Goal: Task Accomplishment & Management: Use online tool/utility

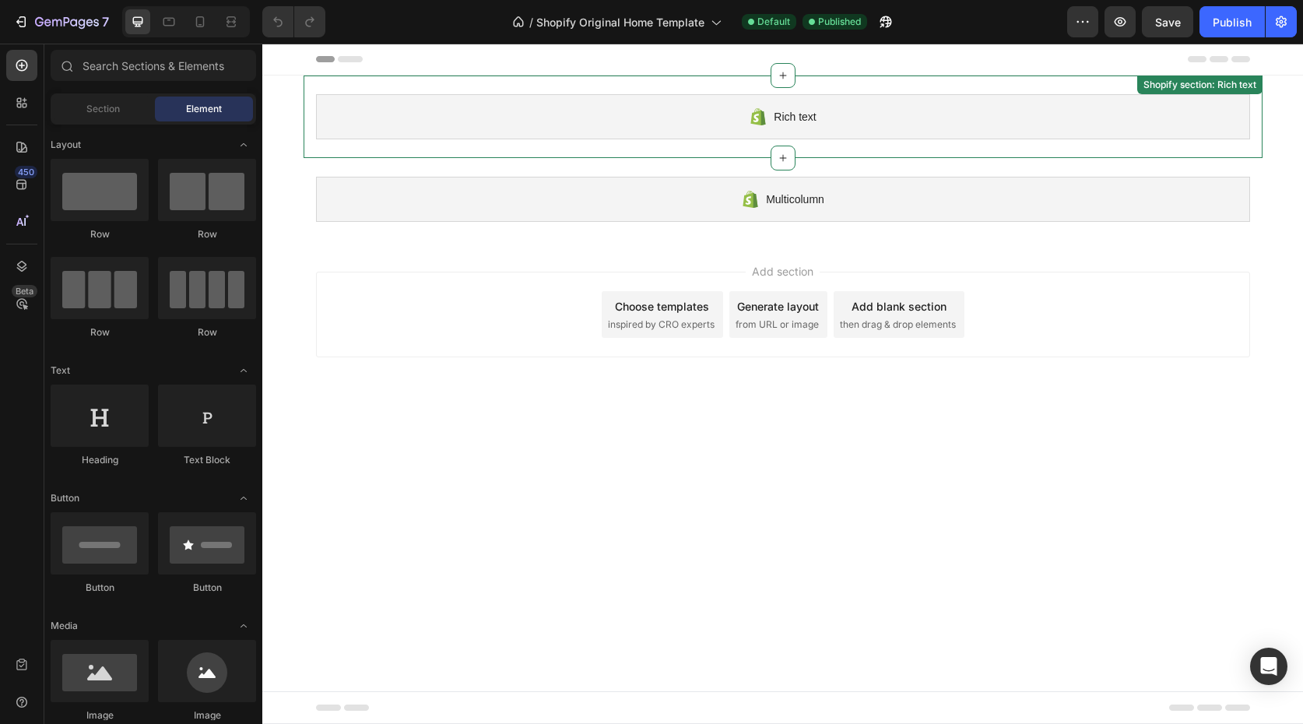
click at [594, 85] on div "Rich text Shopify section: Rich text" at bounding box center [783, 116] width 959 height 82
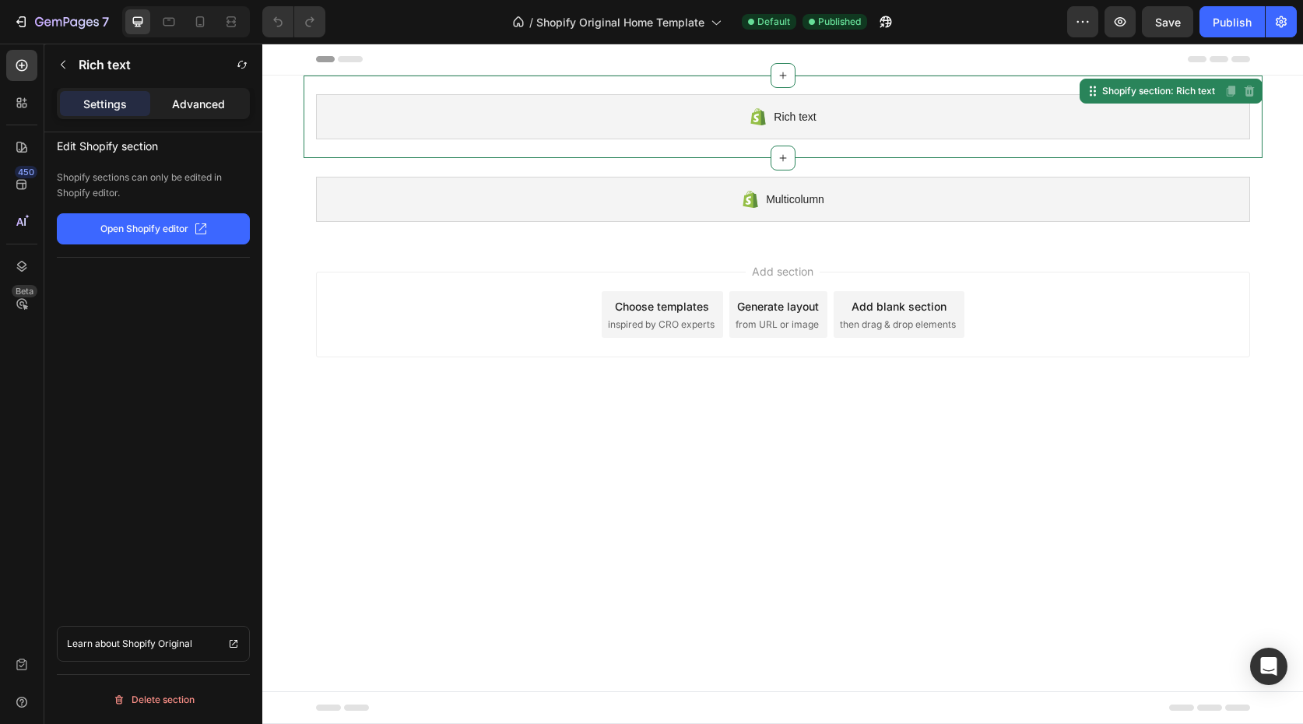
click at [204, 97] on p "Advanced" at bounding box center [198, 104] width 53 height 16
click at [460, 117] on div "Rich text" at bounding box center [783, 116] width 934 height 45
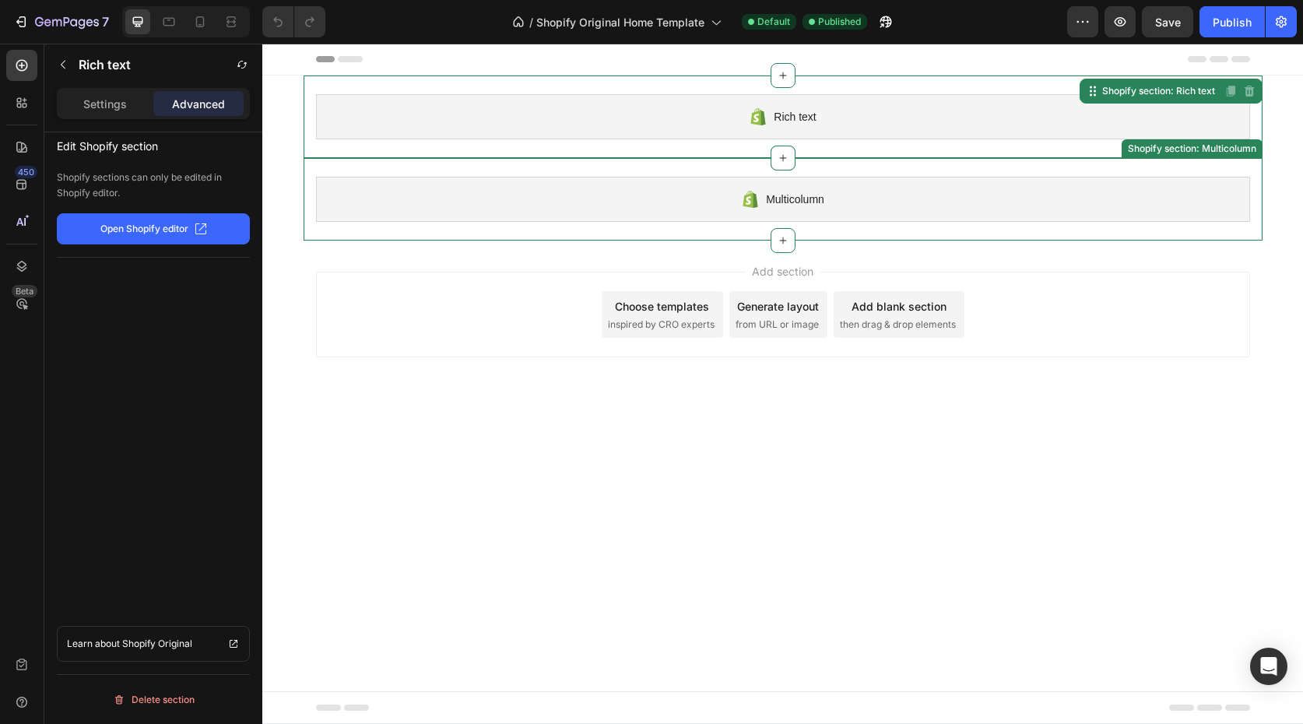
click at [452, 194] on div "Multicolumn" at bounding box center [783, 199] width 934 height 45
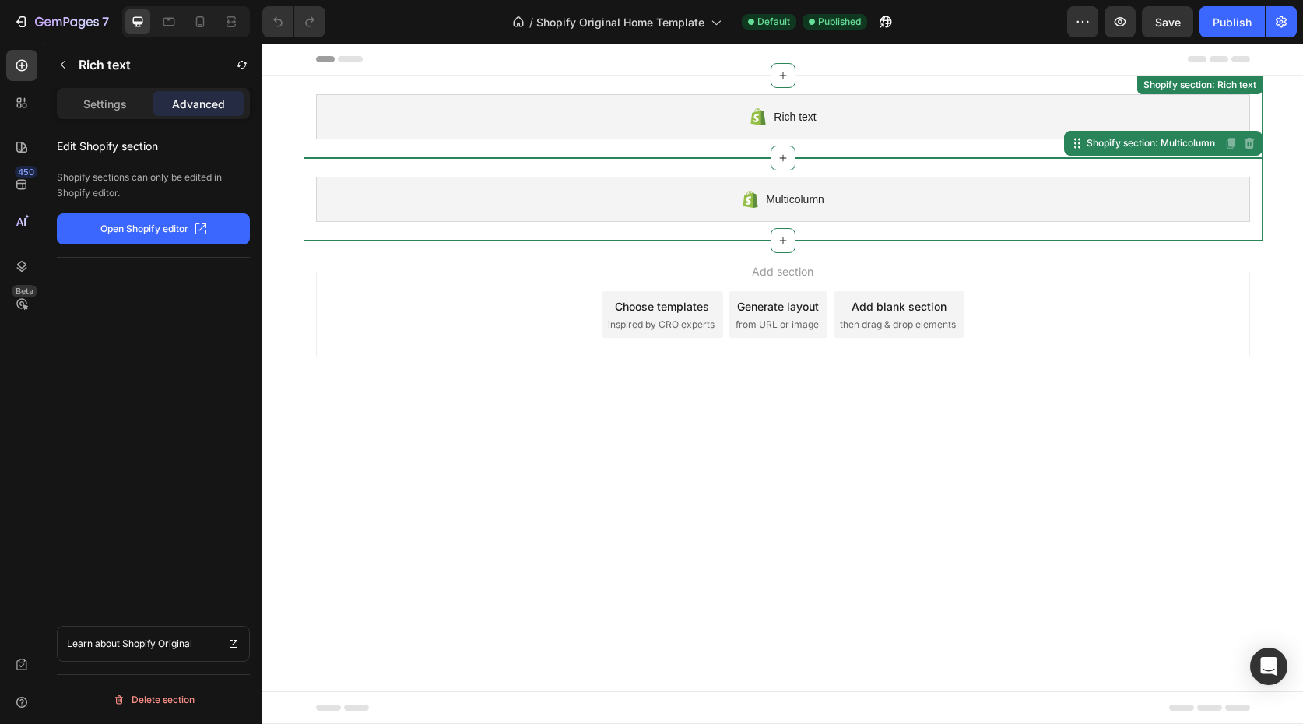
click at [492, 91] on div "Rich text Shopify section: Rich text" at bounding box center [783, 116] width 959 height 82
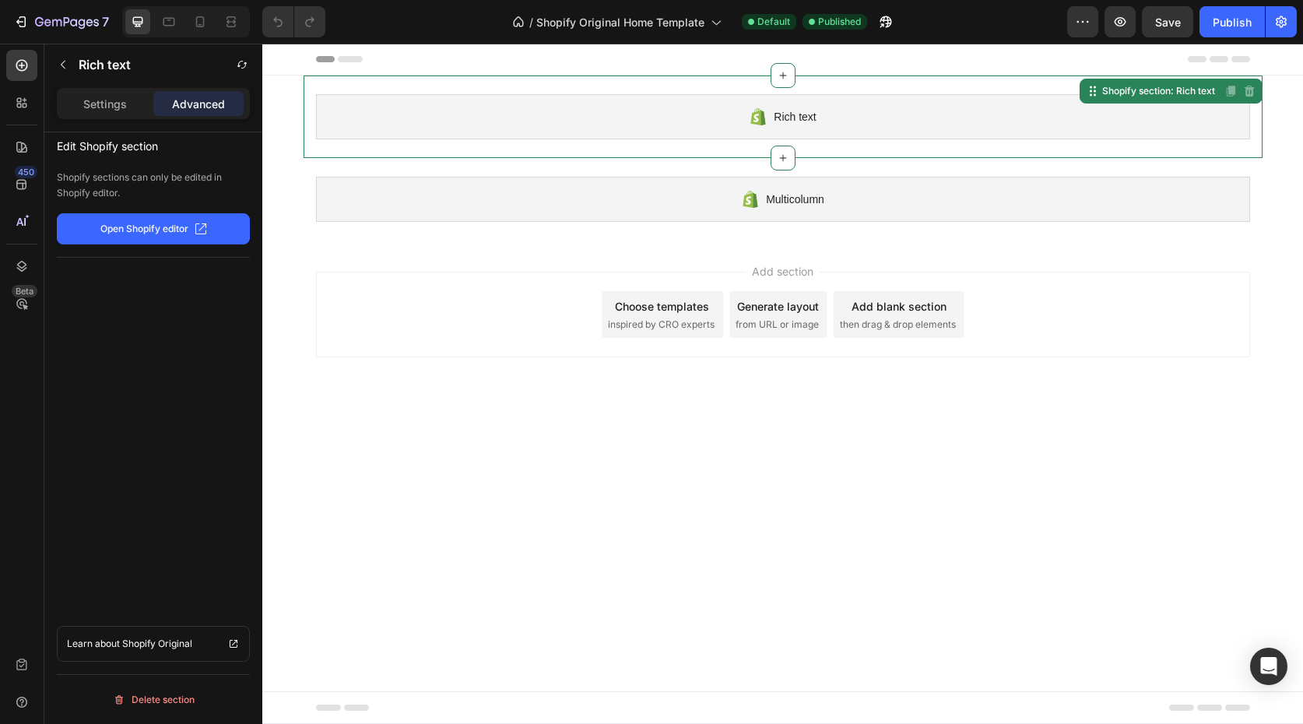
click at [353, 58] on icon at bounding box center [350, 59] width 25 height 6
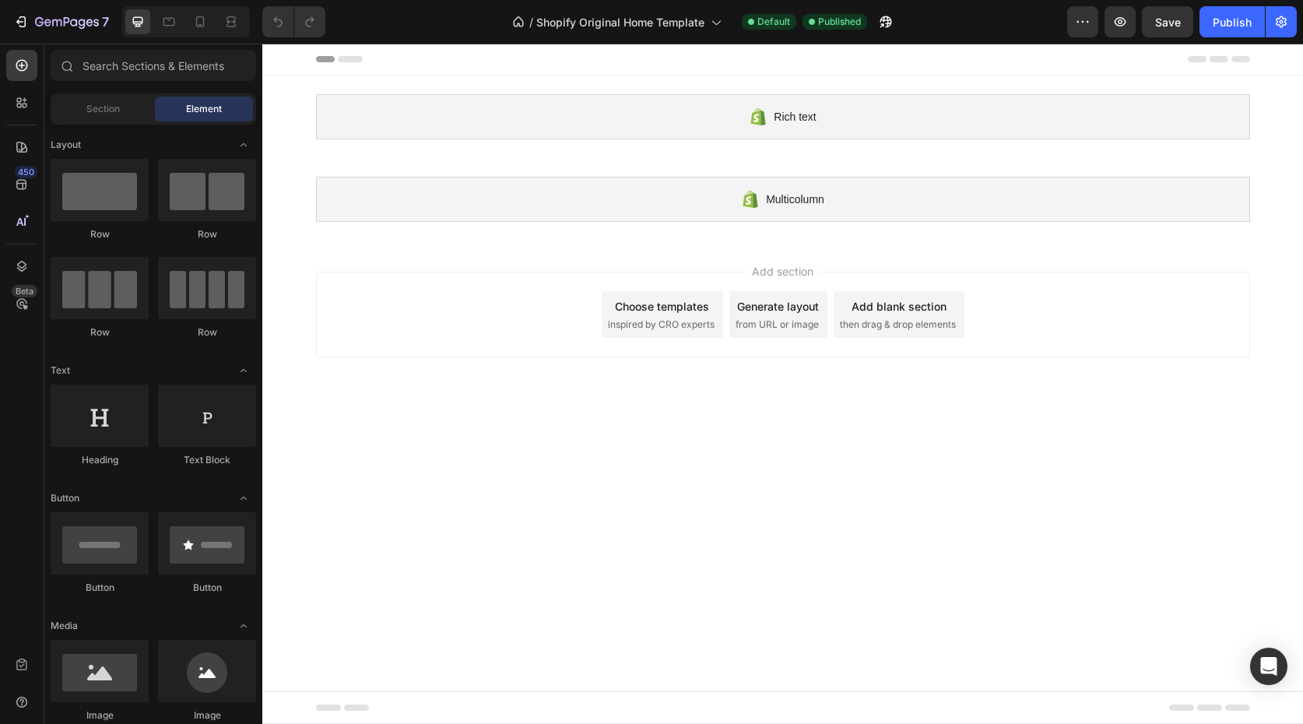
click at [1189, 58] on icon at bounding box center [1197, 59] width 19 height 6
click at [1213, 58] on icon at bounding box center [1218, 59] width 19 height 6
click at [24, 26] on icon "button" at bounding box center [22, 21] width 7 height 11
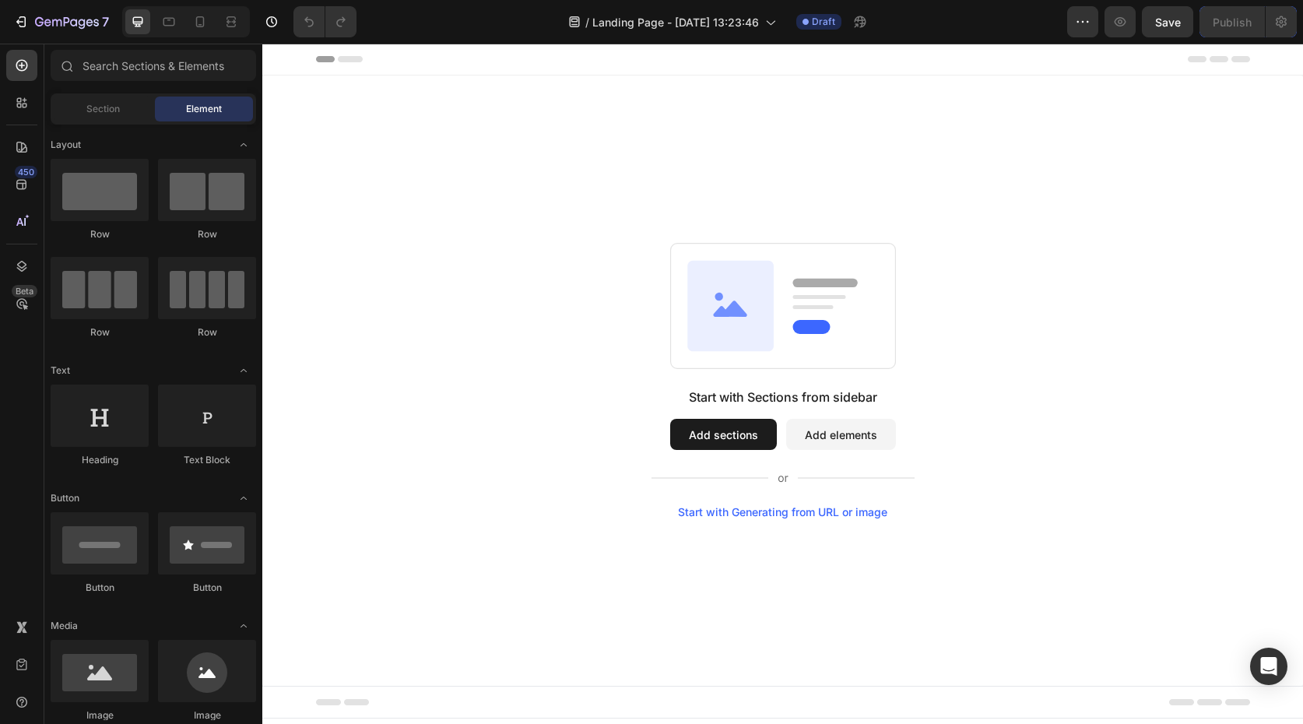
click at [745, 437] on button "Add sections" at bounding box center [723, 434] width 107 height 31
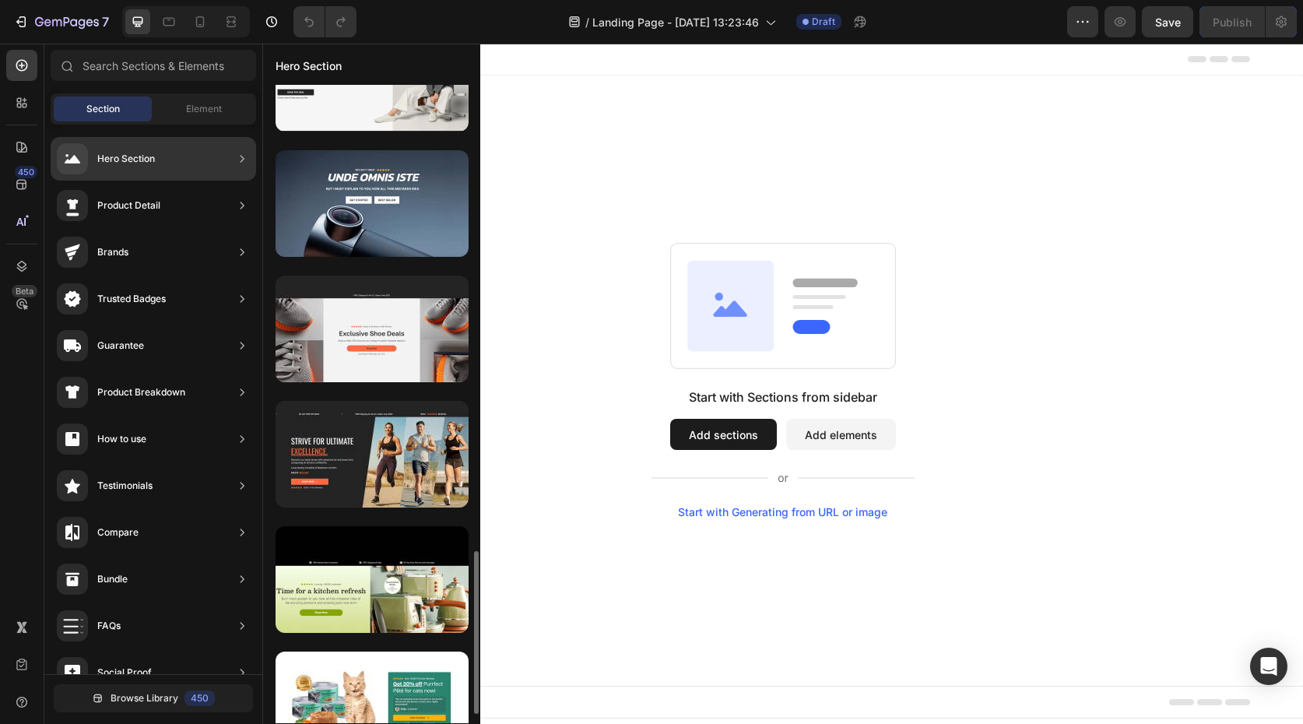
scroll to position [1962, 0]
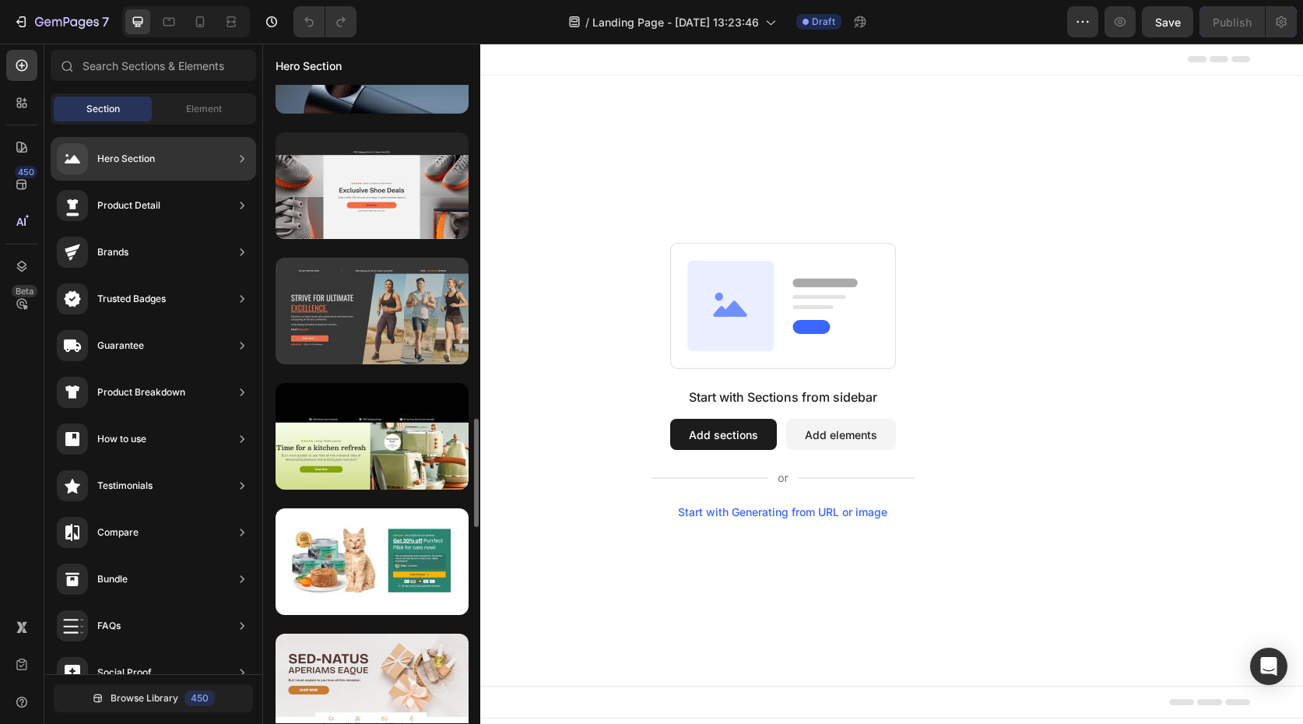
click at [398, 329] on div at bounding box center [372, 311] width 193 height 107
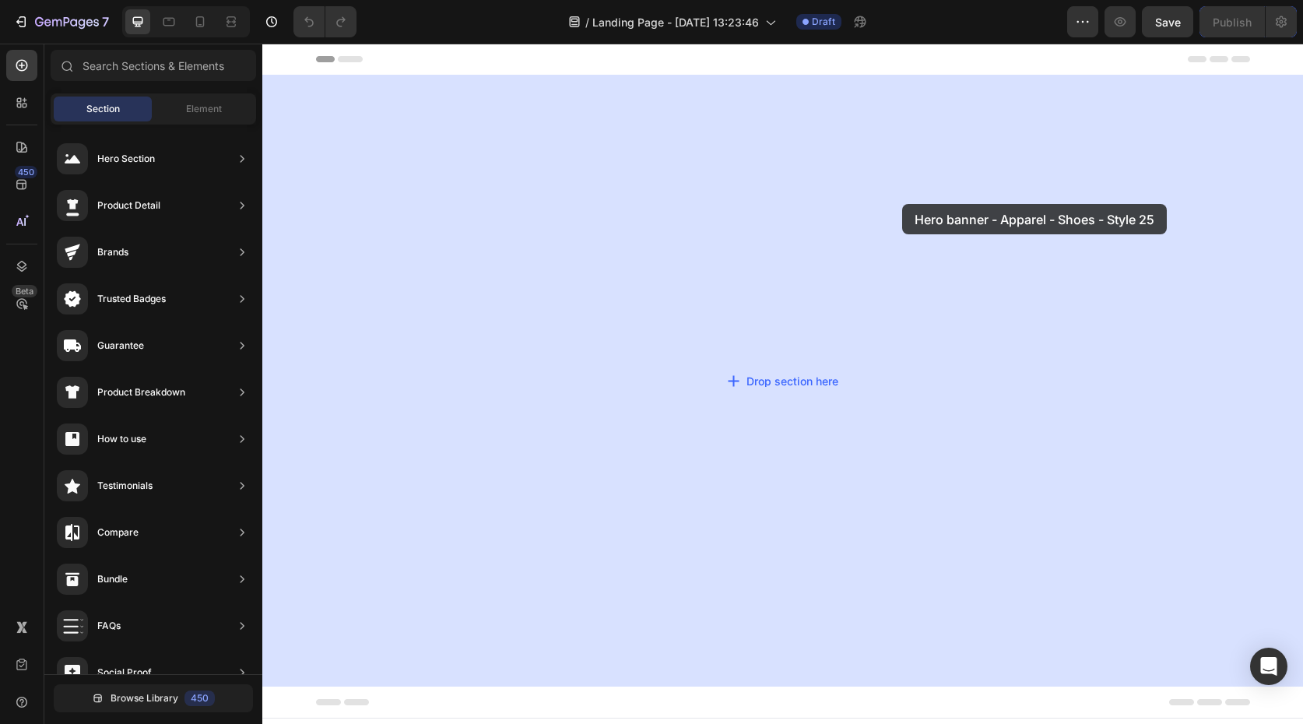
drag, startPoint x: 648, startPoint y: 373, endPoint x: 902, endPoint y: 204, distance: 305.4
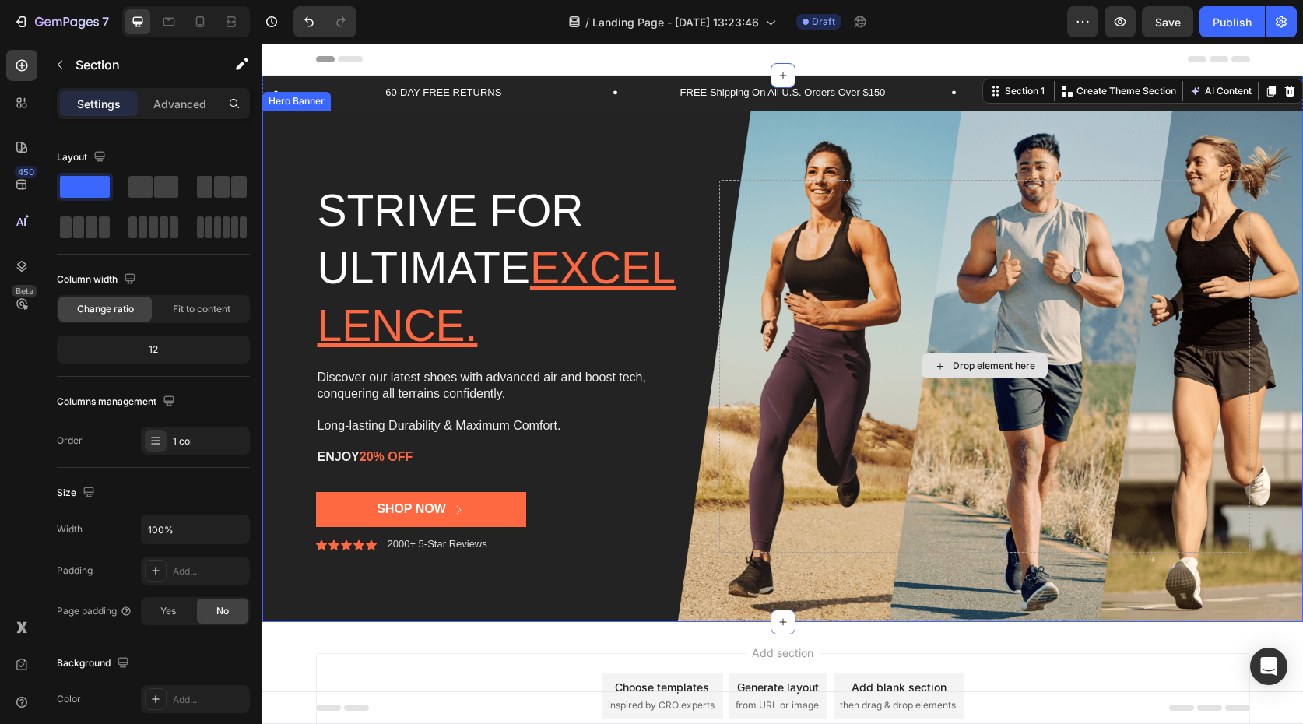
click at [876, 277] on div "Drop element here" at bounding box center [984, 366] width 530 height 373
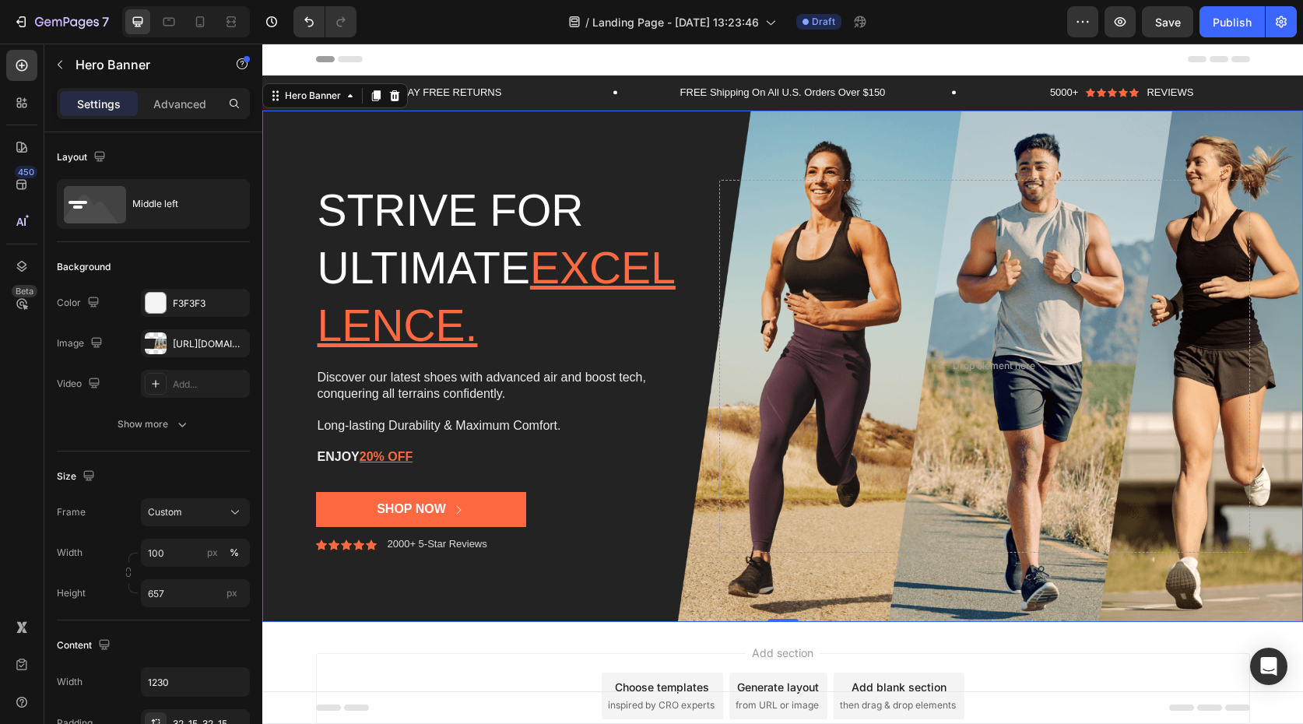
click at [470, 133] on div "Background Image" at bounding box center [782, 366] width 1041 height 511
click at [97, 107] on p "Settings" at bounding box center [99, 104] width 44 height 16
click at [314, 23] on icon "Undo/Redo" at bounding box center [309, 22] width 16 height 16
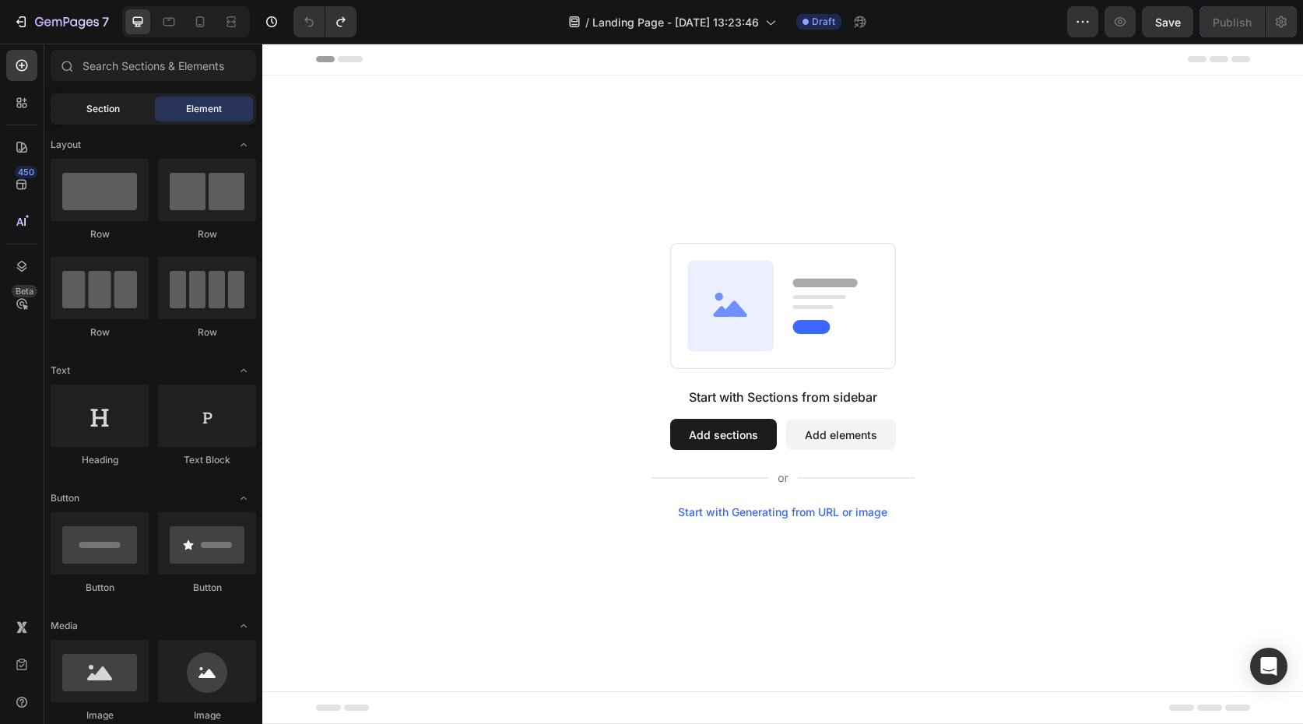
click at [106, 104] on span "Section" at bounding box center [102, 109] width 33 height 14
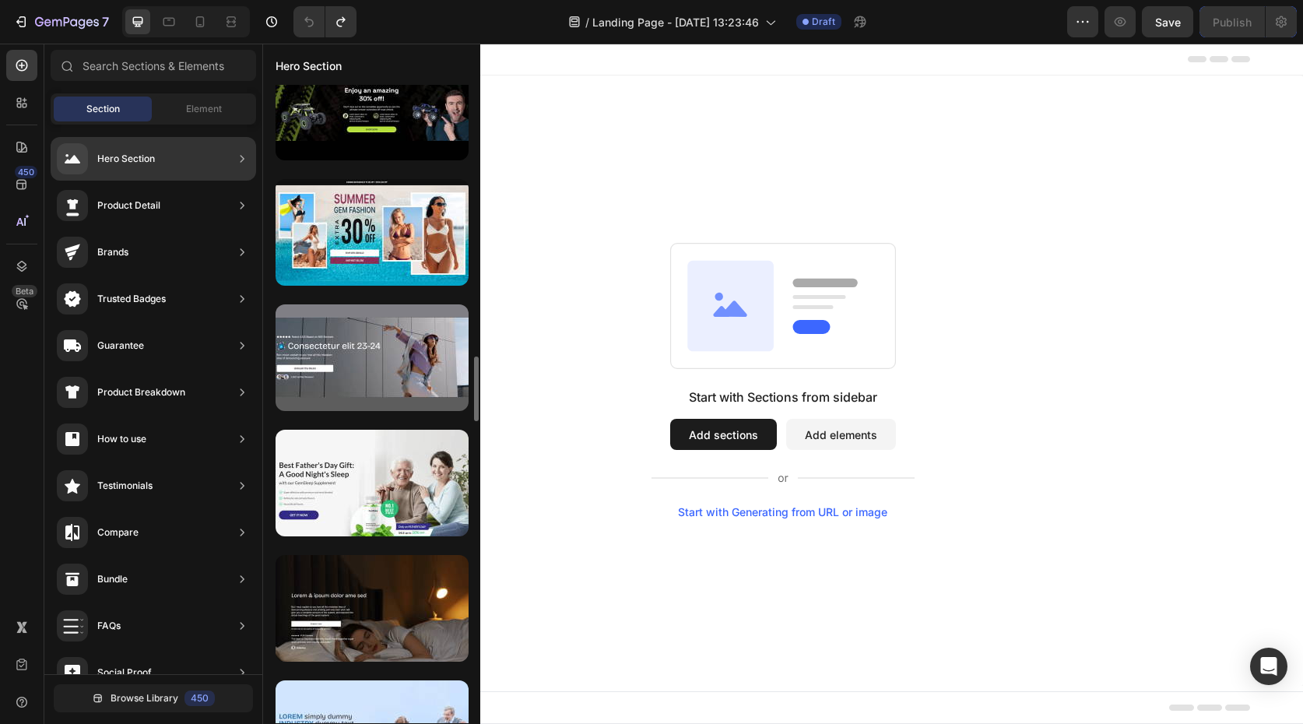
scroll to position [2729, 0]
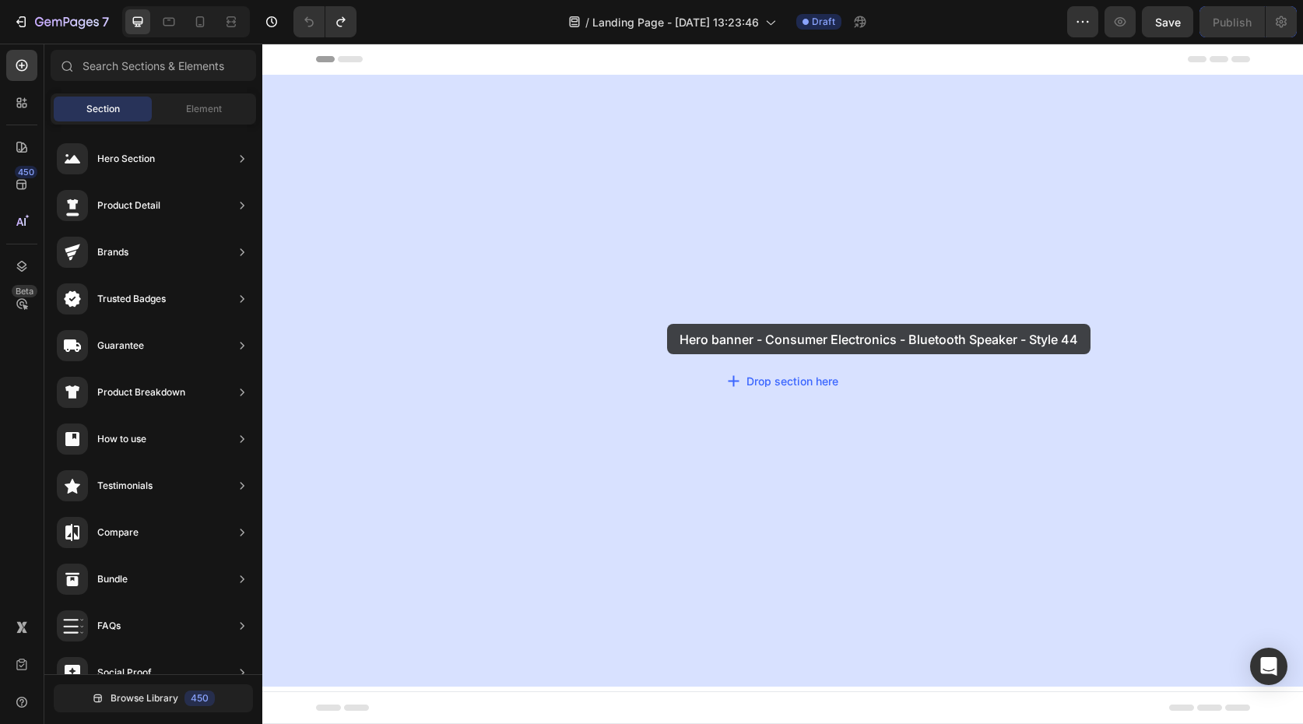
drag, startPoint x: 672, startPoint y: 351, endPoint x: 668, endPoint y: 324, distance: 27.5
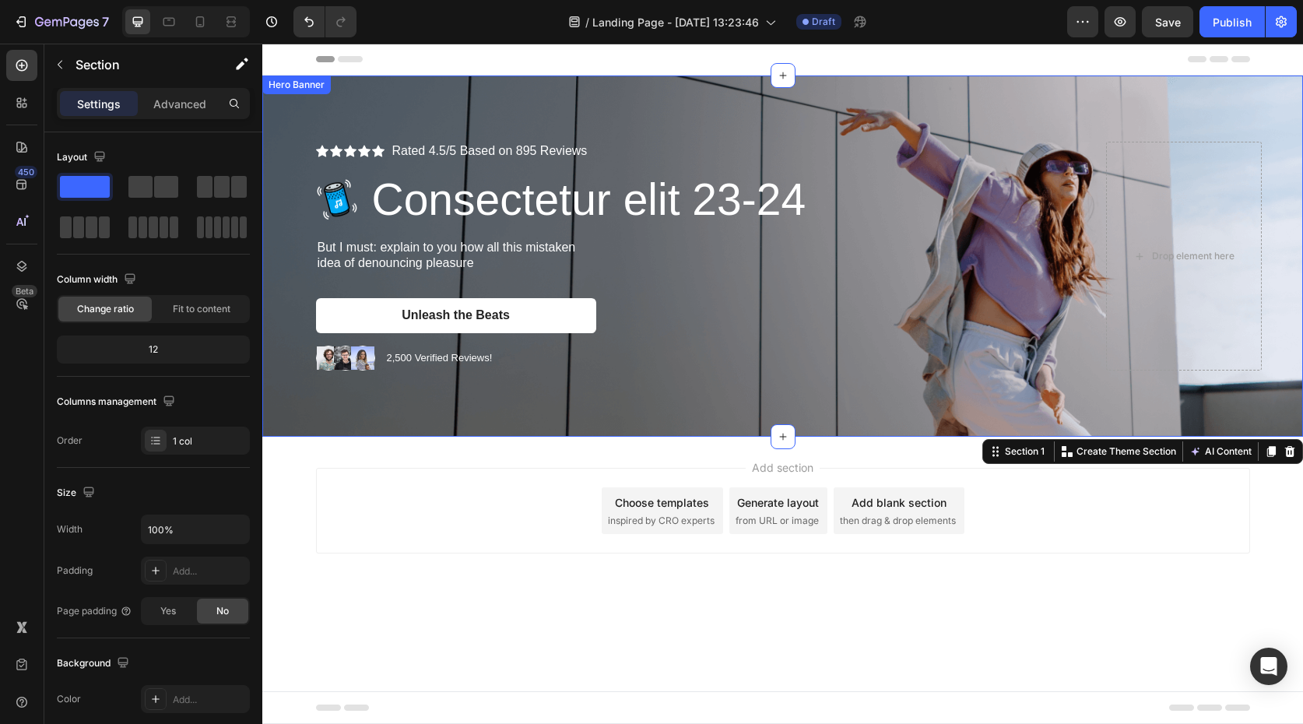
click at [295, 405] on div "Background Image" at bounding box center [782, 255] width 1041 height 361
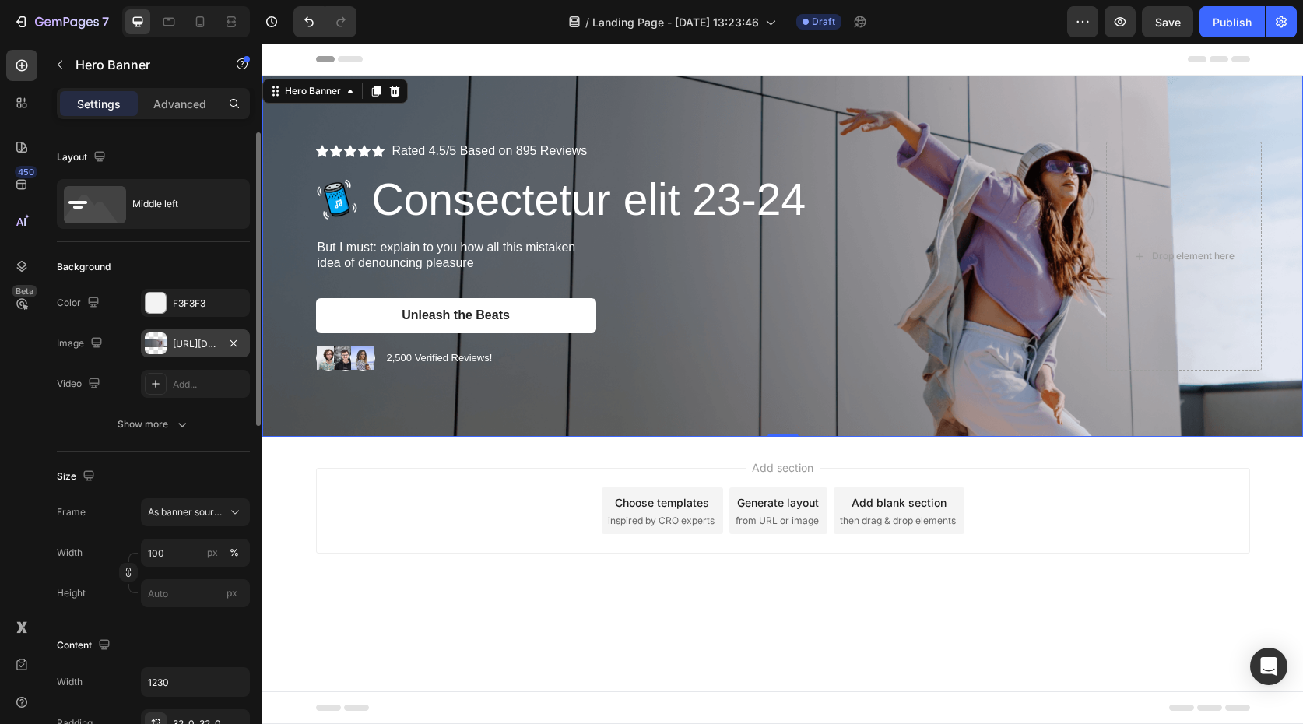
click at [196, 343] on div "https://cdn.shopify.com/s/files/1/2005/9307/files/gempages_432750572815254551-d…" at bounding box center [195, 344] width 45 height 14
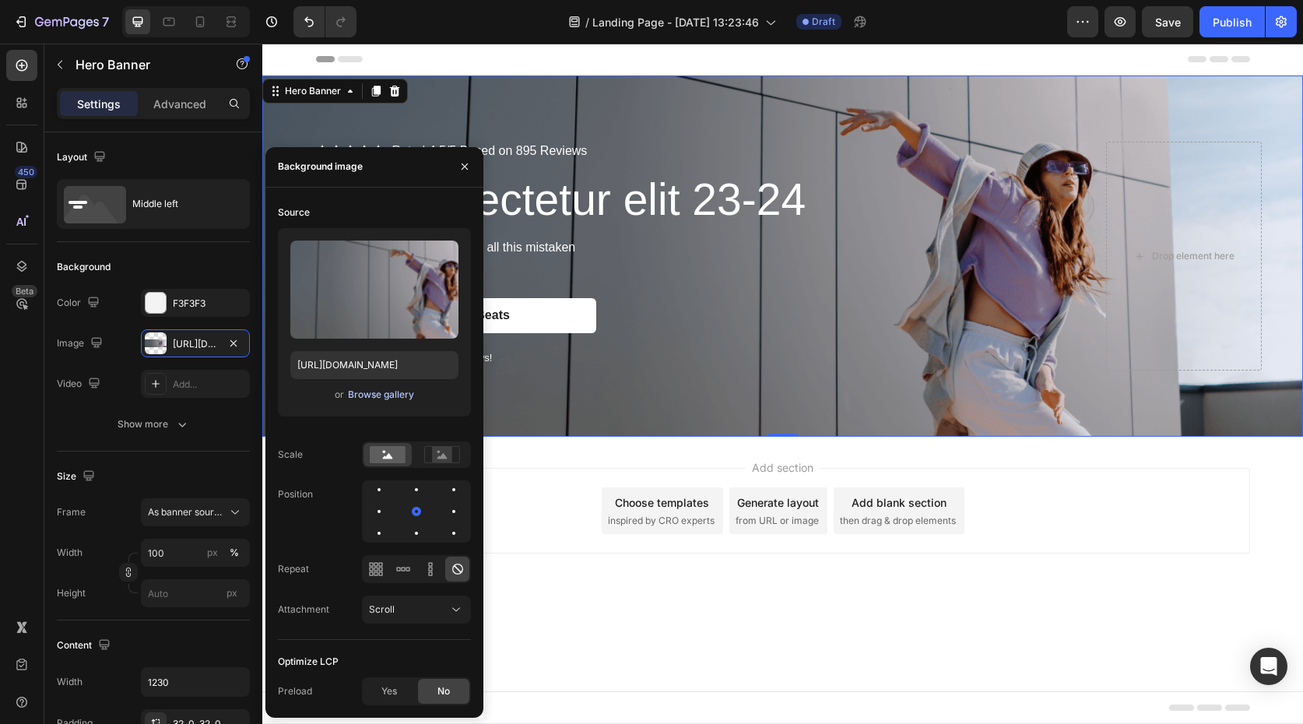
click at [357, 398] on div "Browse gallery" at bounding box center [381, 395] width 66 height 14
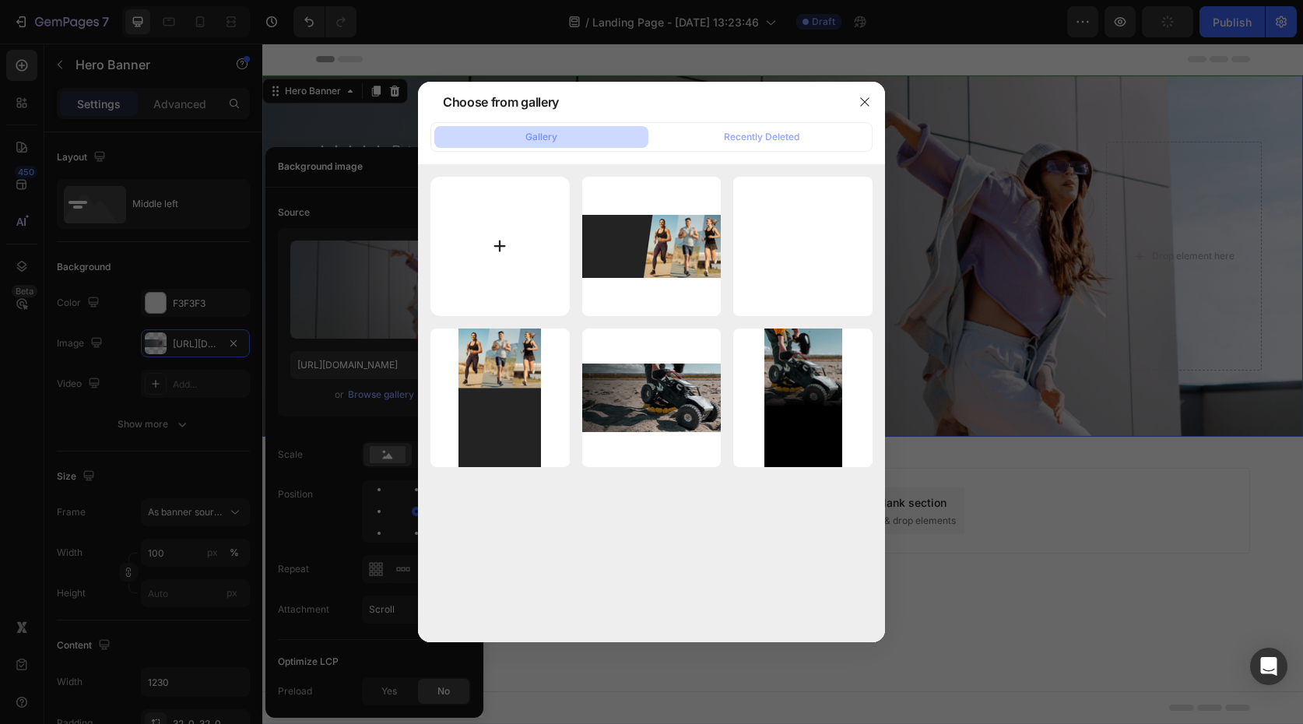
click at [495, 255] on input "file" at bounding box center [499, 246] width 139 height 139
type input "https://cdn.shopify.com/s/files/1/0979/1773/0997/files/gempages_586291440150119…"
type input "C:\fakepath\微信图片_20211205193116.jpg"
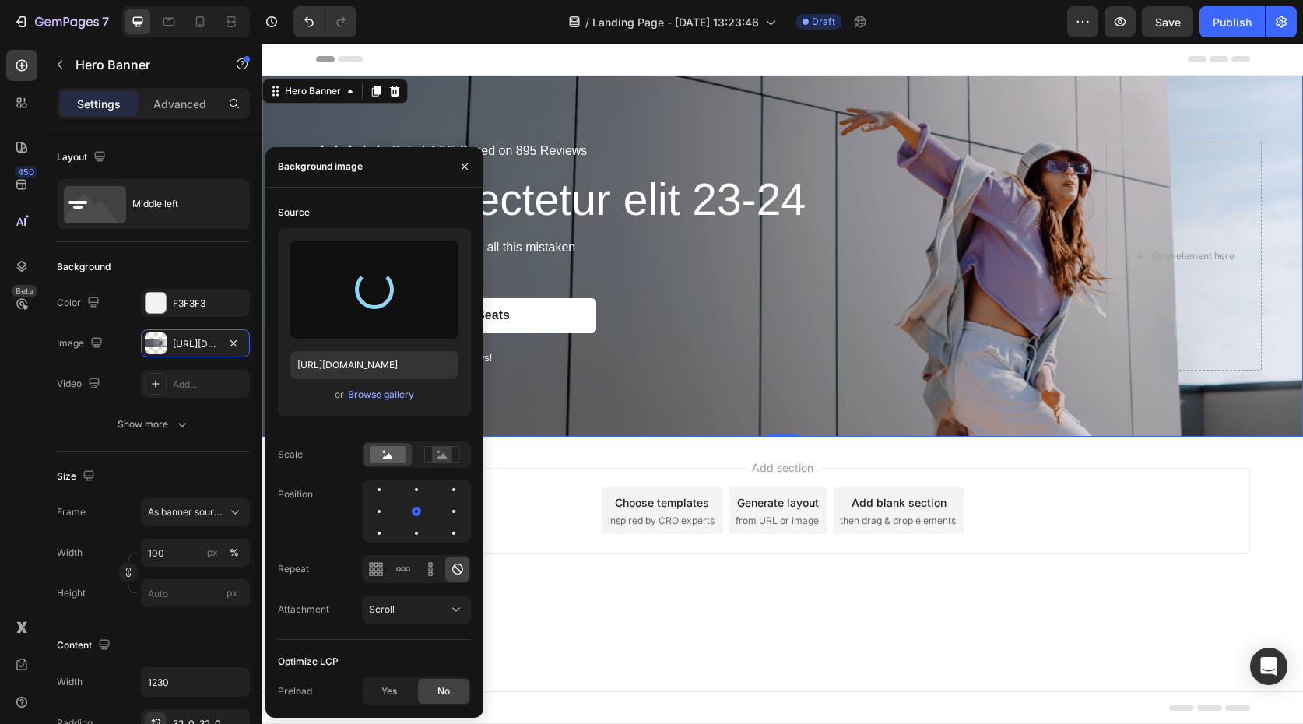
type input "https://cdn.shopify.com/s/files/1/0979/1773/0997/files/gempages_586291440150119…"
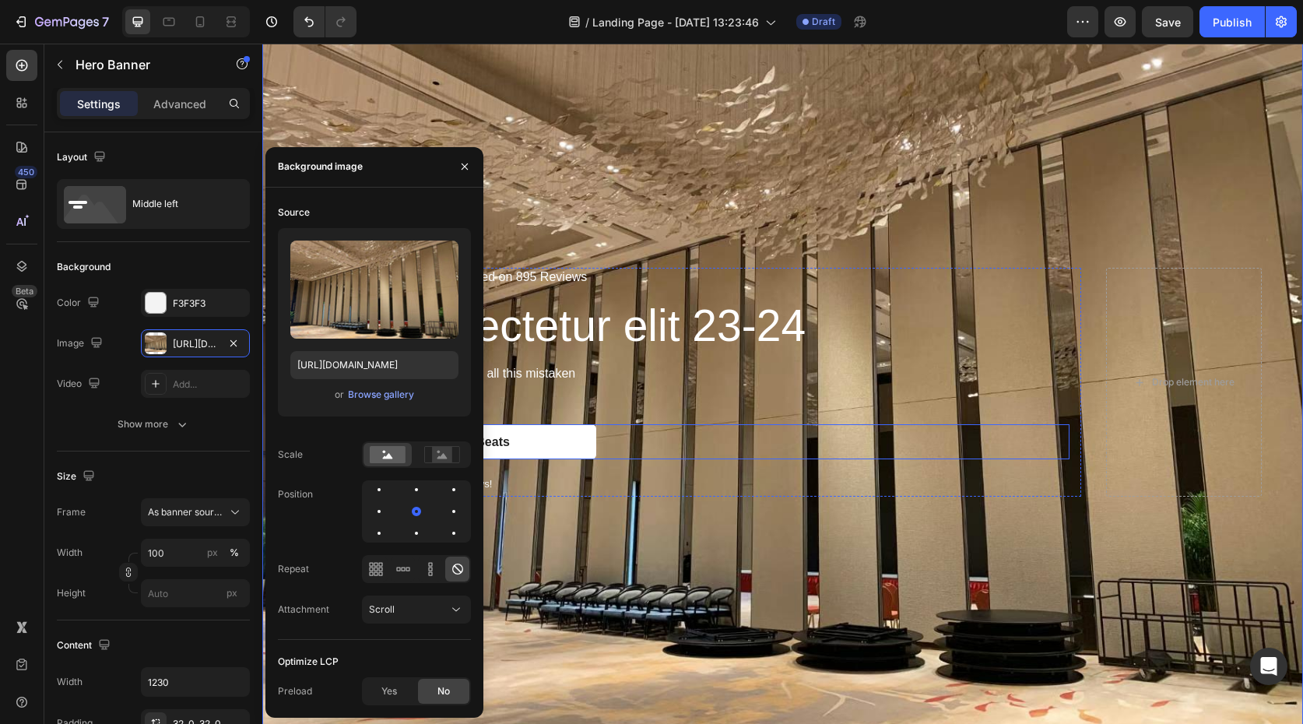
scroll to position [100, 0]
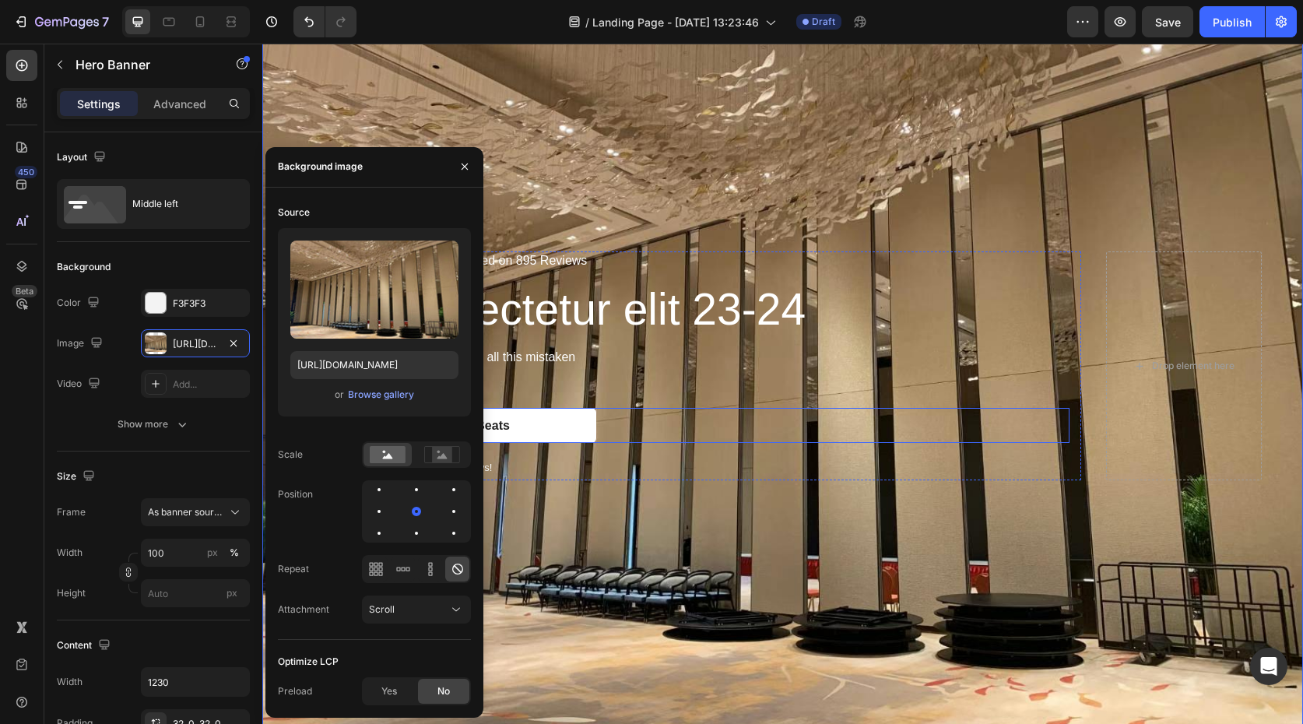
click at [756, 521] on div "Background Image" at bounding box center [782, 366] width 1041 height 781
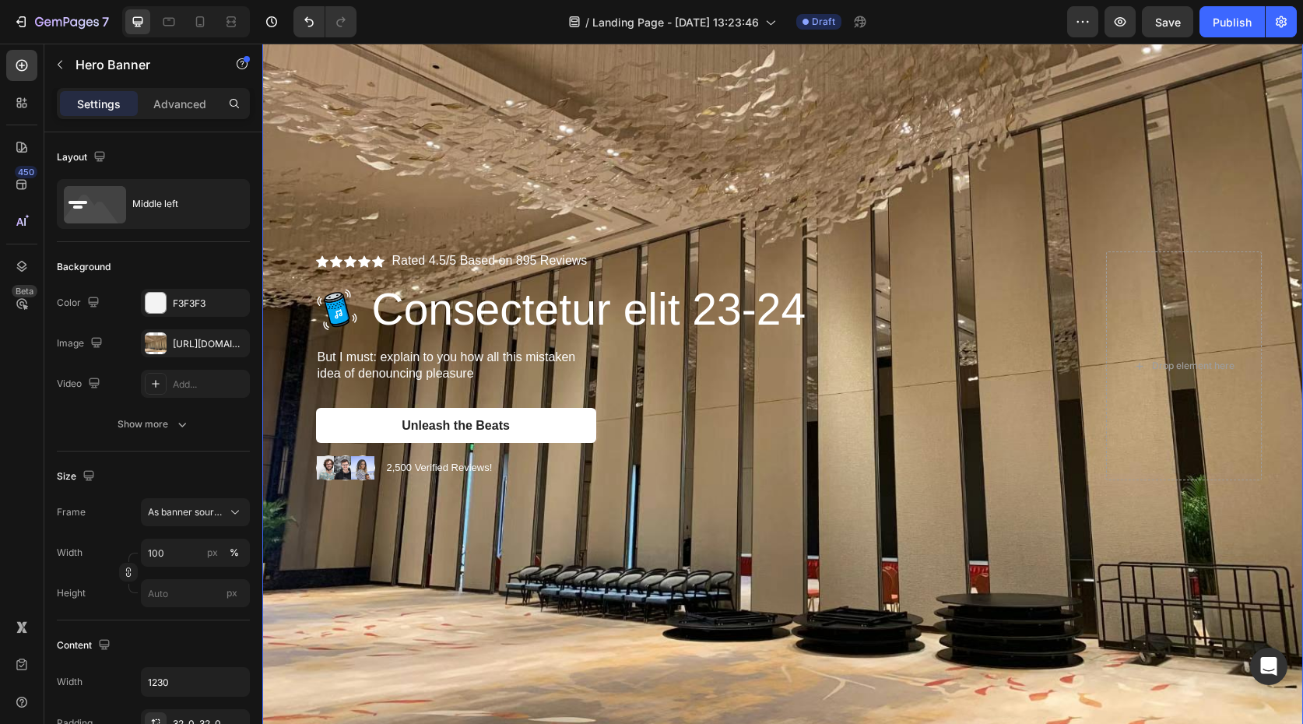
click at [630, 521] on div "Background Image" at bounding box center [782, 366] width 1041 height 781
click at [1126, 22] on icon "button" at bounding box center [1120, 22] width 16 height 16
click at [388, 301] on h2 "Consectetur elit 23-24" at bounding box center [588, 309] width 437 height 52
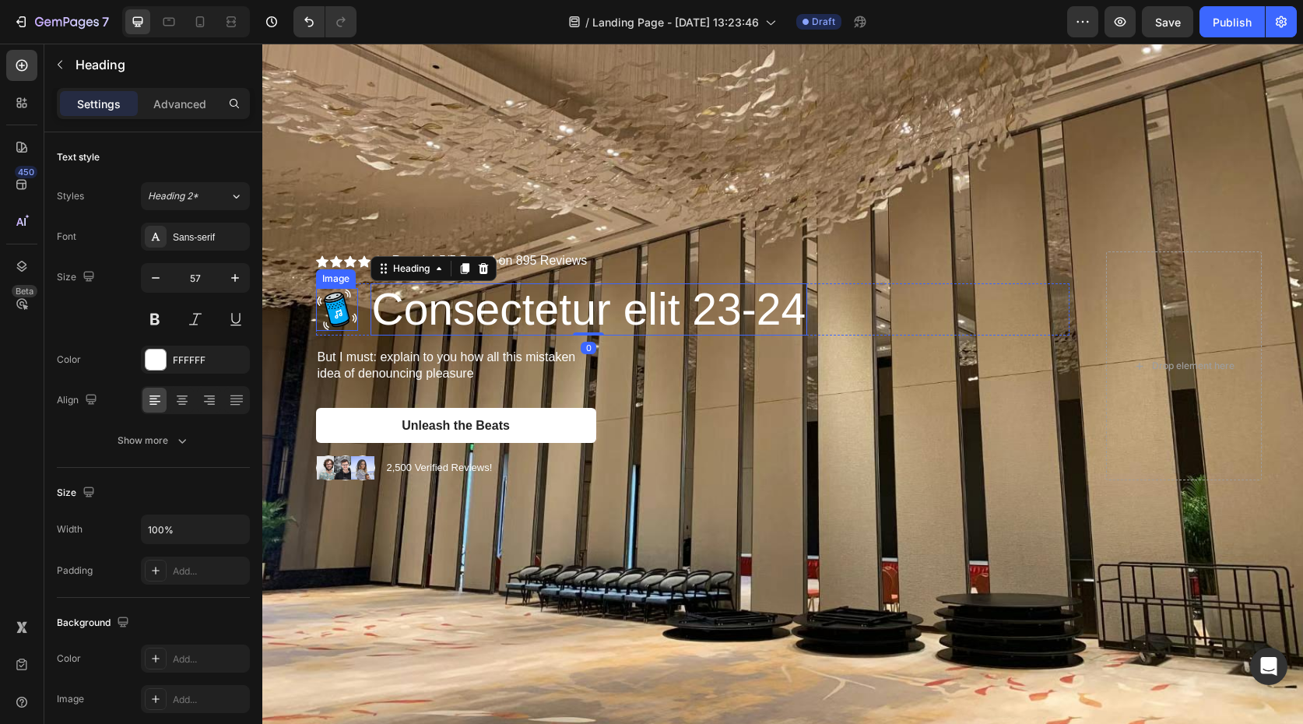
click at [325, 305] on img at bounding box center [337, 309] width 42 height 43
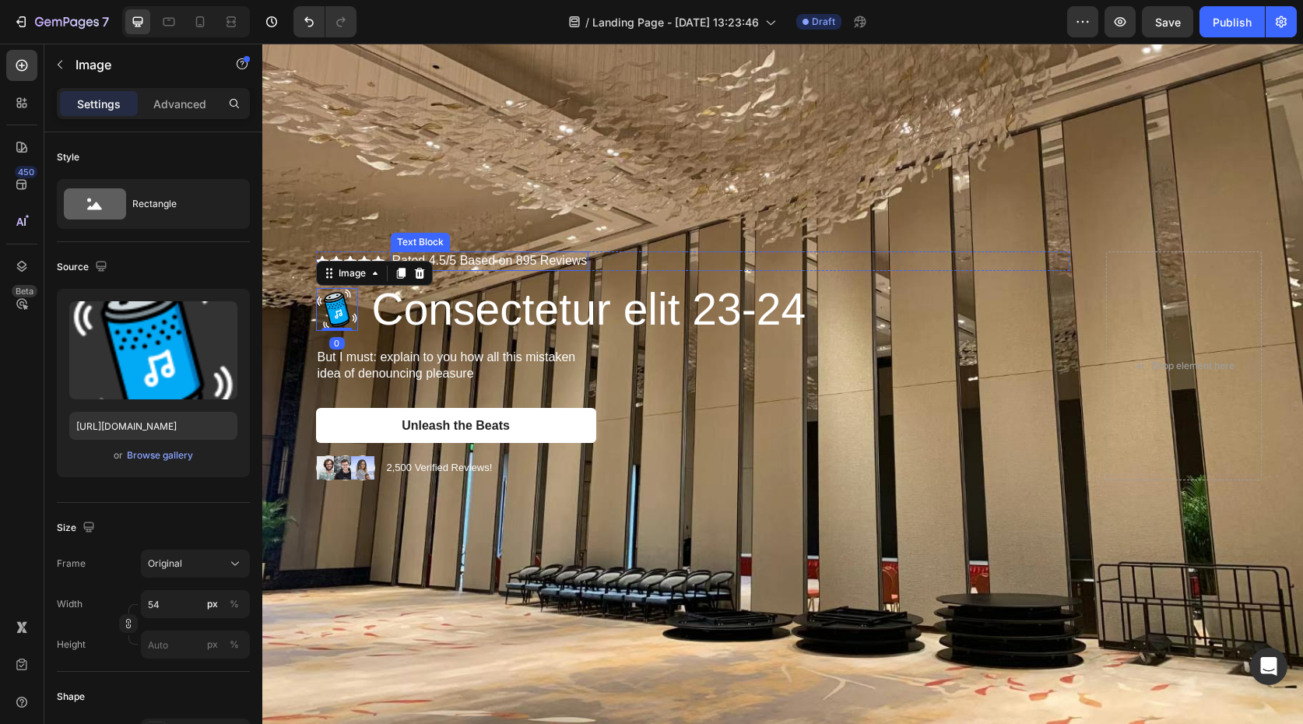
click at [438, 258] on p "Rated 4.5/5 Based on 895 Reviews" at bounding box center [489, 261] width 195 height 16
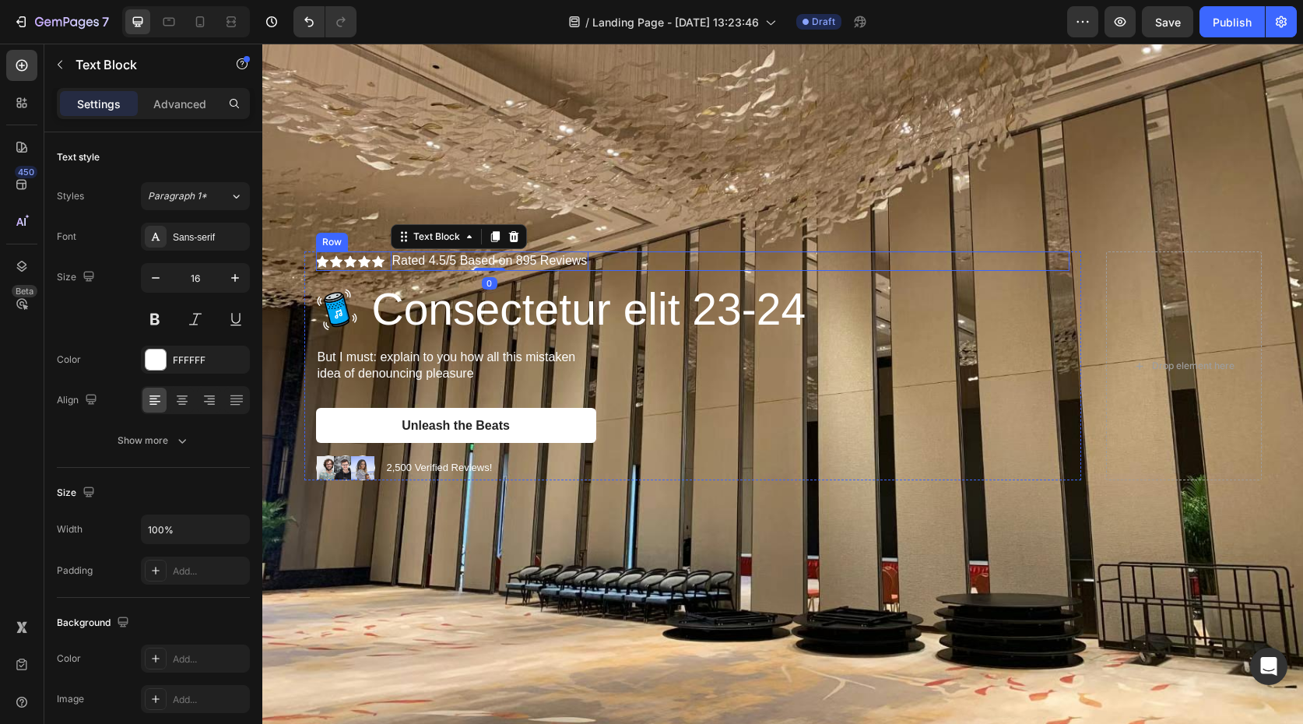
click at [612, 262] on div "Icon Icon Icon Icon Icon Icon List Image Rated 4.5/5 Based on 895 Reviews Text …" at bounding box center [692, 260] width 753 height 19
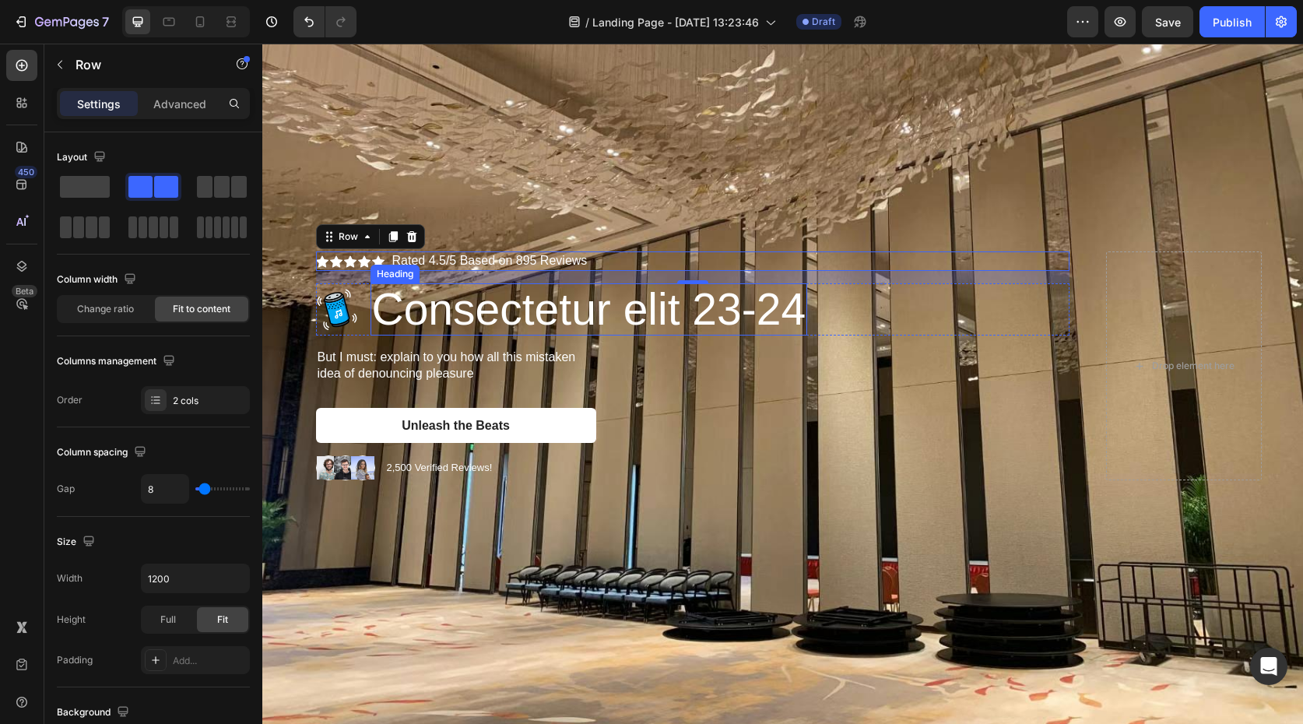
click at [534, 323] on h2 "Consectetur elit 23-24" at bounding box center [588, 309] width 437 height 52
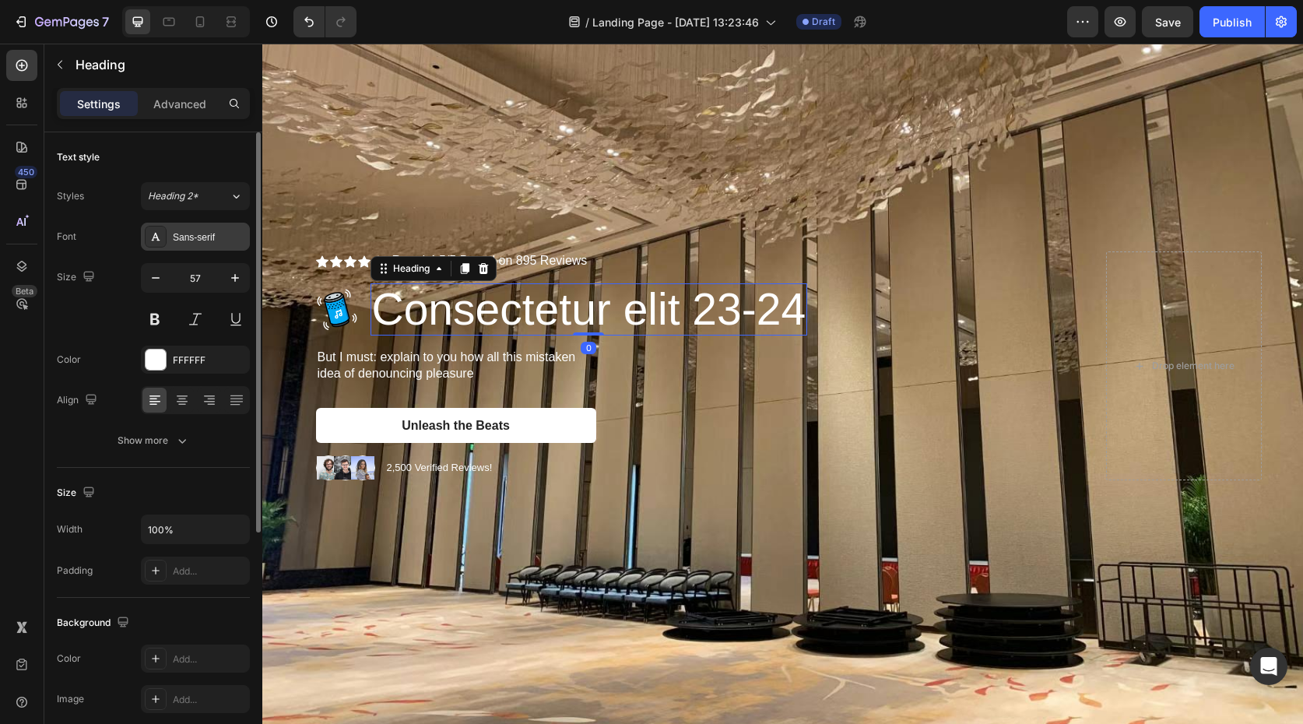
click at [181, 237] on div "Sans-serif" at bounding box center [209, 237] width 73 height 14
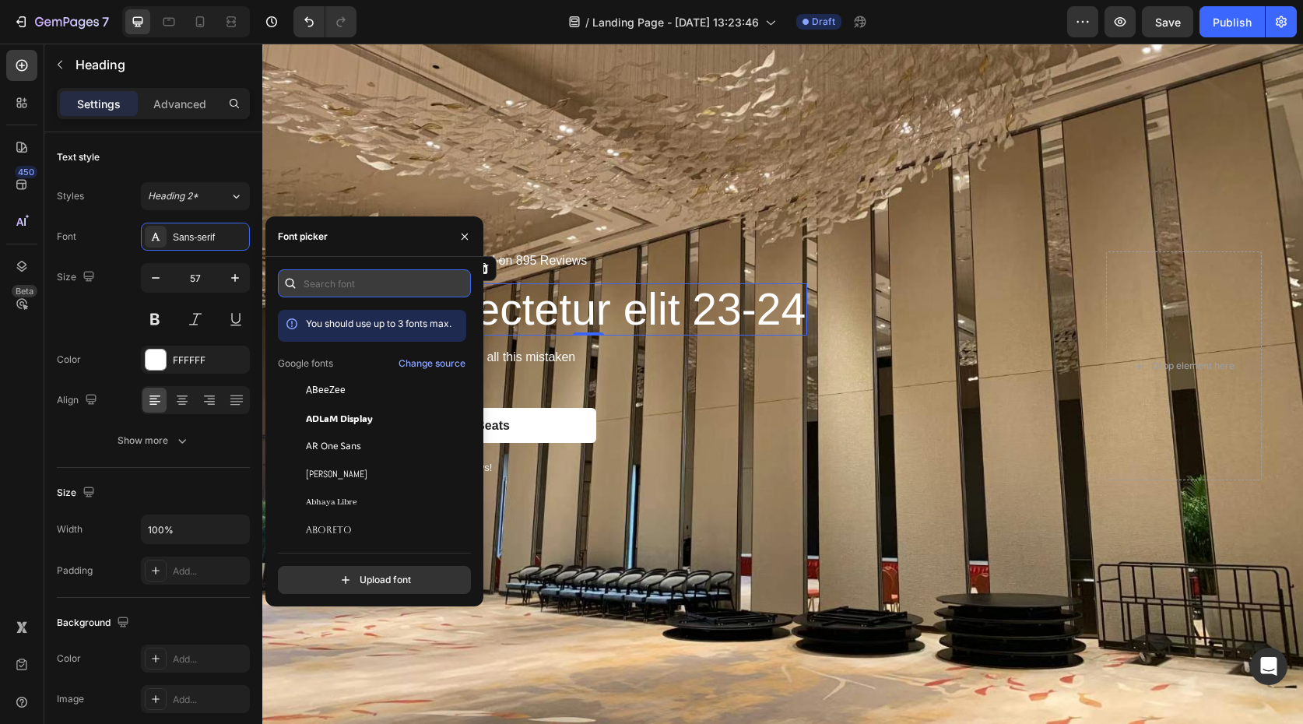
click at [387, 280] on input "text" at bounding box center [374, 283] width 193 height 28
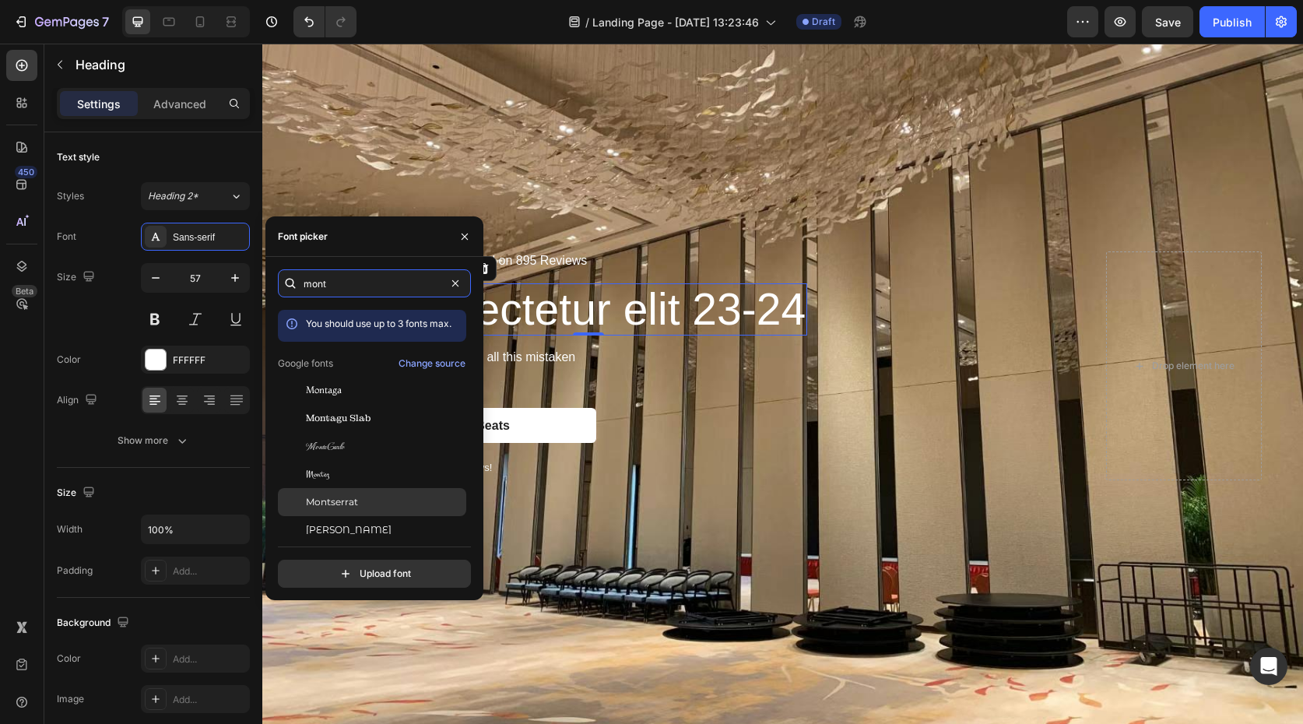
type input "mont"
click at [346, 501] on span "Montserrat" at bounding box center [332, 502] width 52 height 14
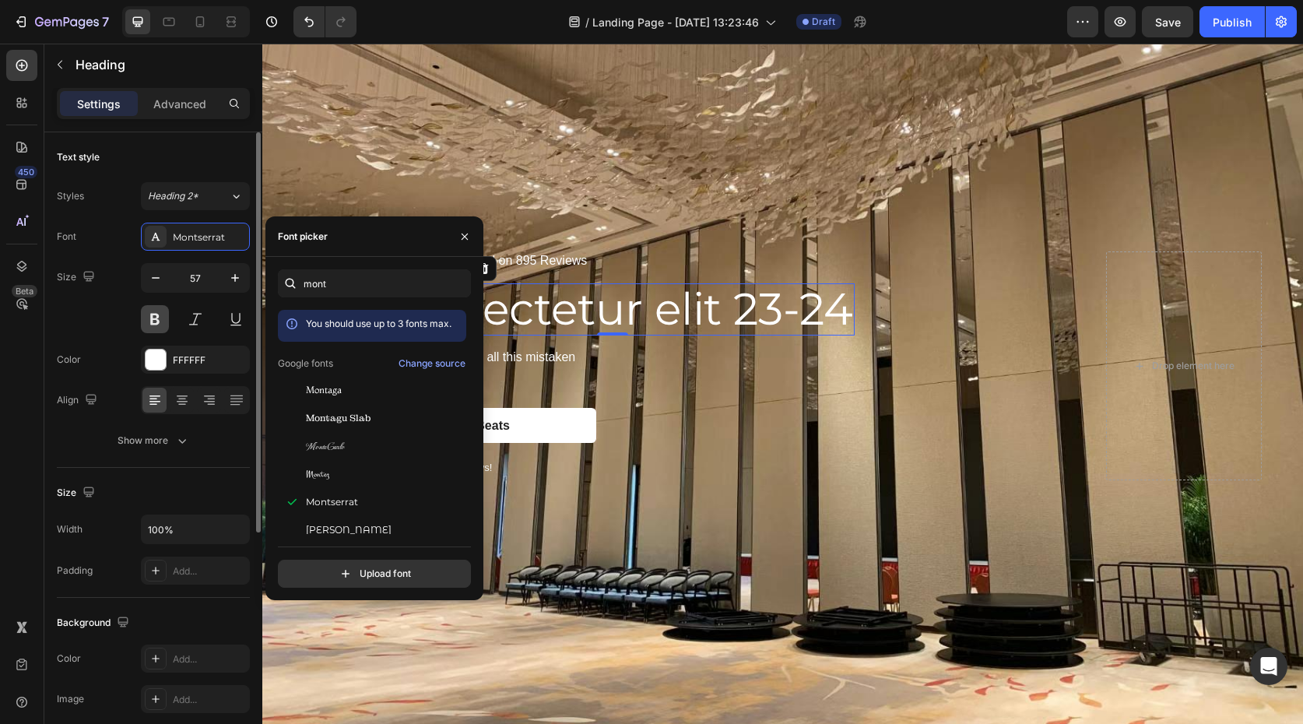
click at [158, 325] on button at bounding box center [155, 319] width 28 height 28
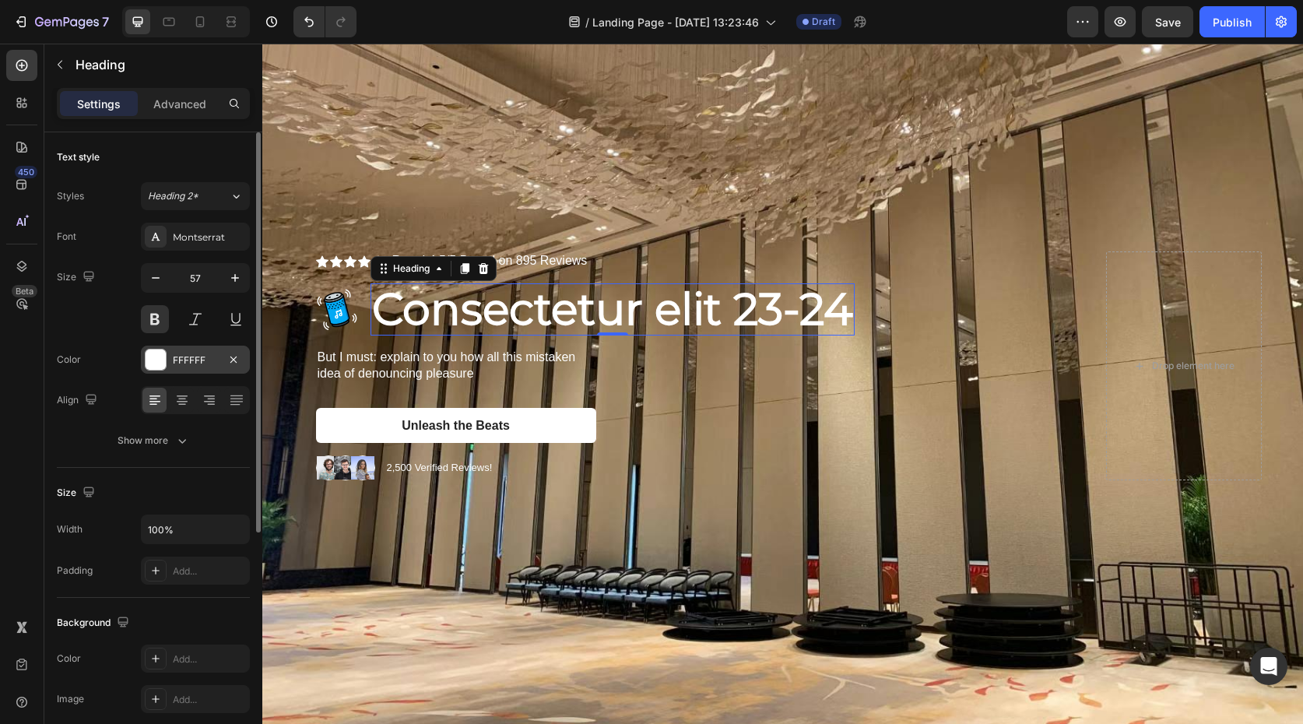
click at [192, 368] on div "FFFFFF" at bounding box center [195, 360] width 109 height 28
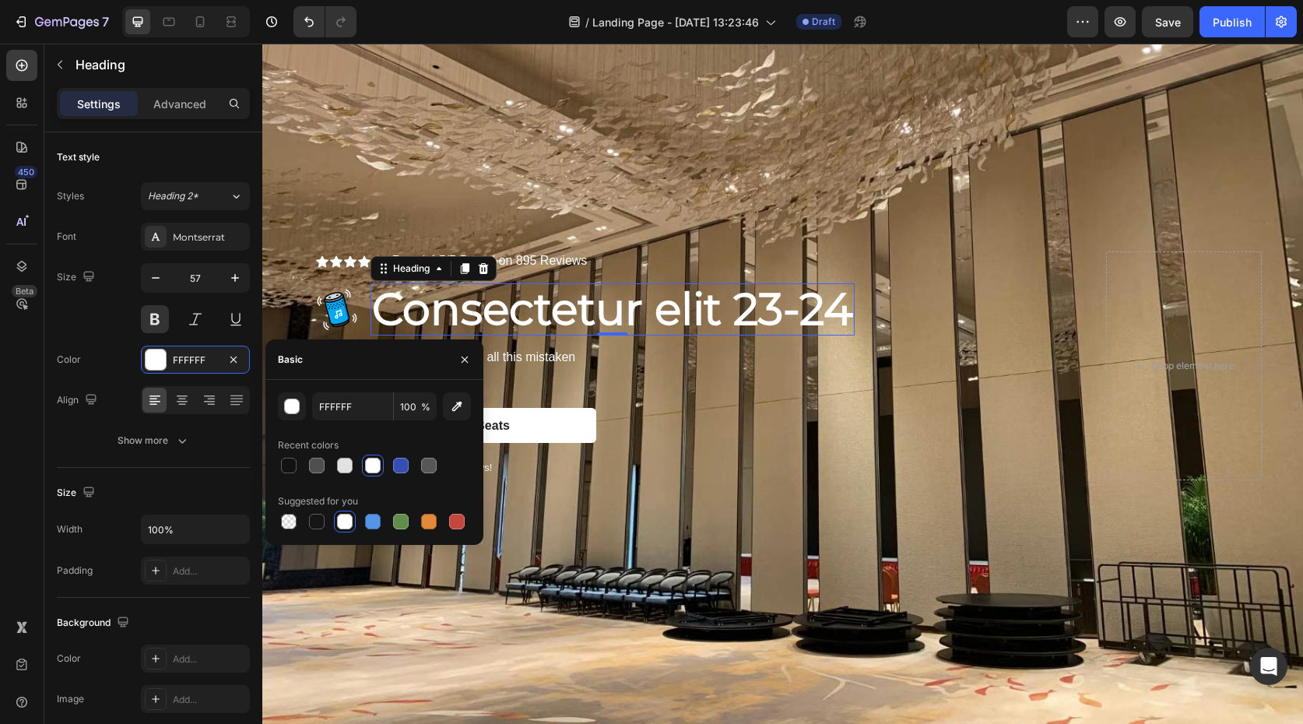
click at [338, 391] on div "FFFFFF 100 % Recent colors Suggested for you" at bounding box center [374, 462] width 218 height 165
click at [339, 400] on input "FFFFFF" at bounding box center [352, 406] width 81 height 28
type input "F9F9F9"
click at [349, 305] on img at bounding box center [337, 309] width 42 height 43
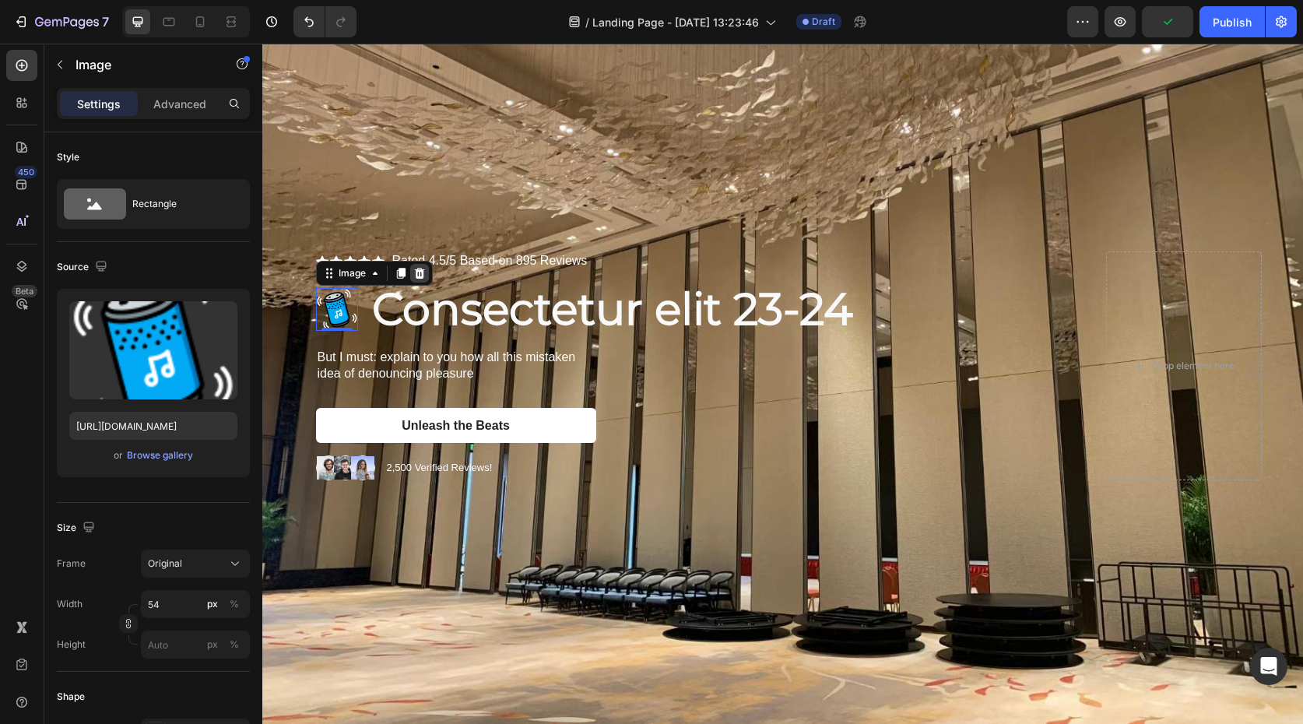
click at [423, 275] on icon at bounding box center [419, 273] width 10 height 11
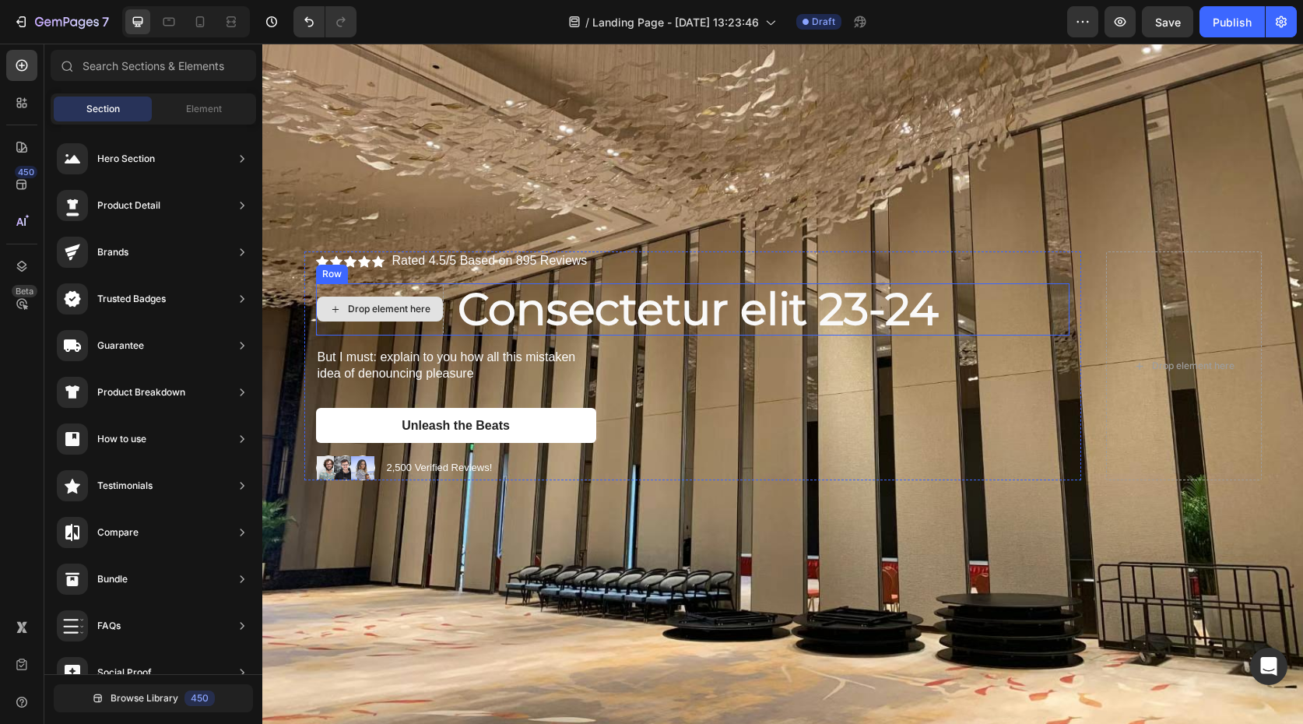
click at [417, 299] on div "Drop element here" at bounding box center [380, 309] width 126 height 25
click at [399, 290] on div "Drop element here" at bounding box center [380, 309] width 128 height 52
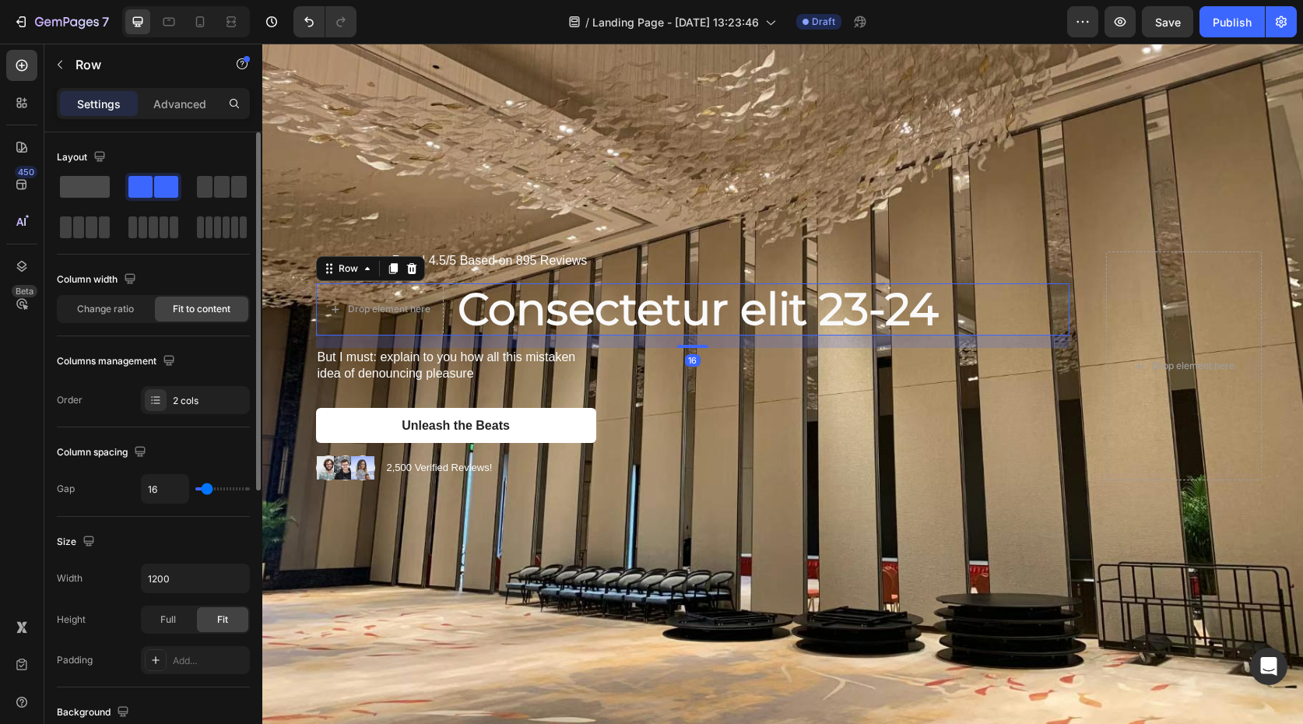
click at [90, 191] on span at bounding box center [85, 187] width 50 height 22
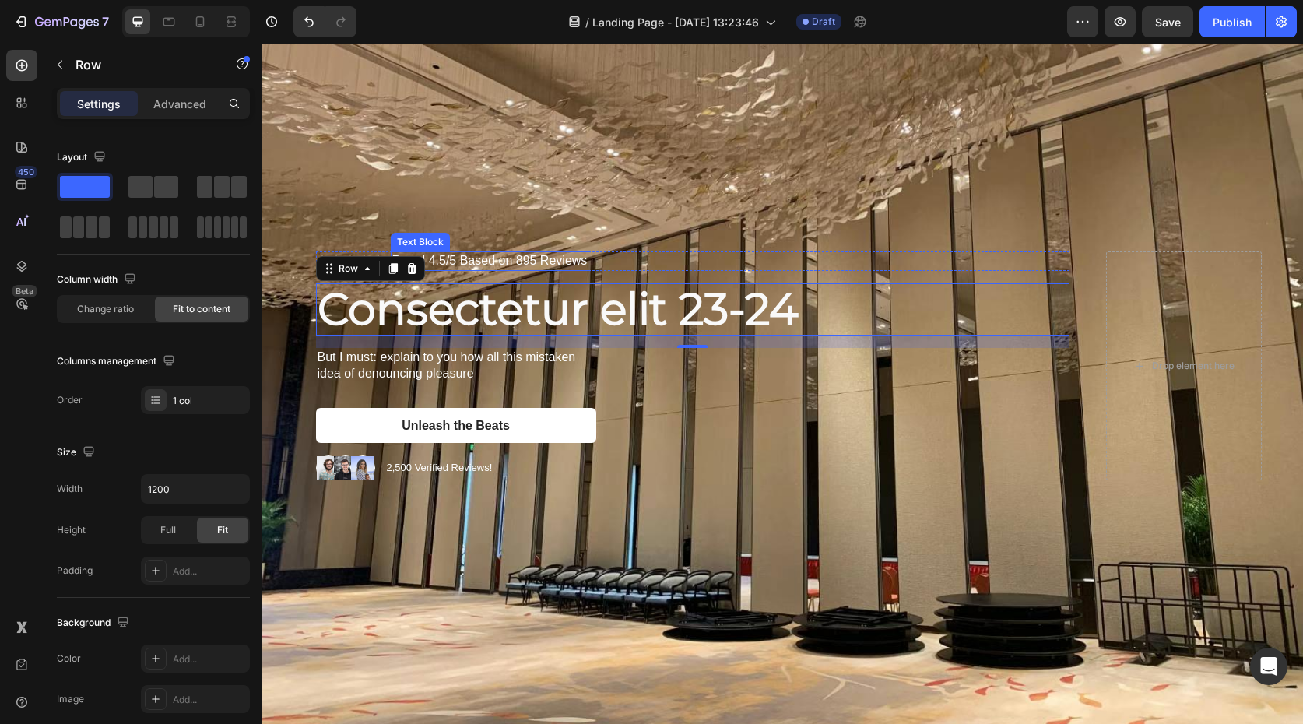
click at [479, 267] on p "Rated 4.5/5 Based on 895 Reviews" at bounding box center [489, 261] width 195 height 16
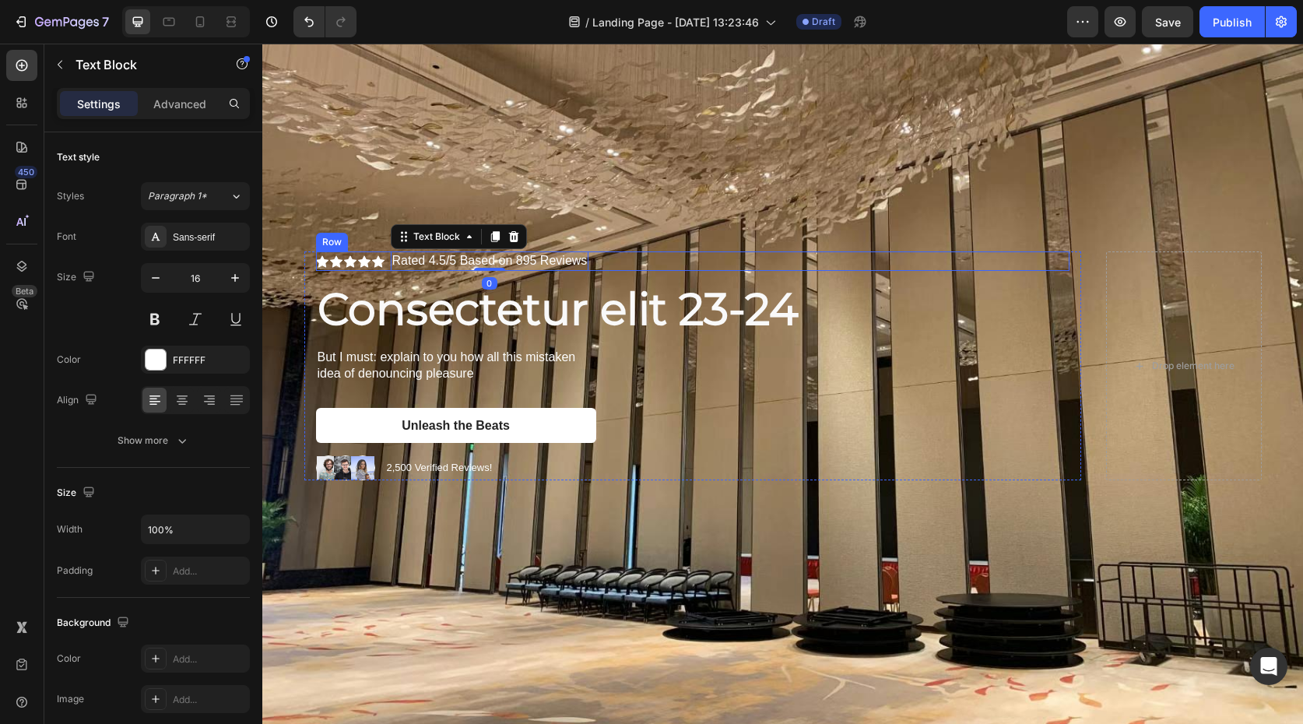
click at [636, 259] on div "Icon Icon Icon Icon Icon Icon List Image Rated 4.5/5 Based on 895 Reviews Text …" at bounding box center [692, 260] width 753 height 19
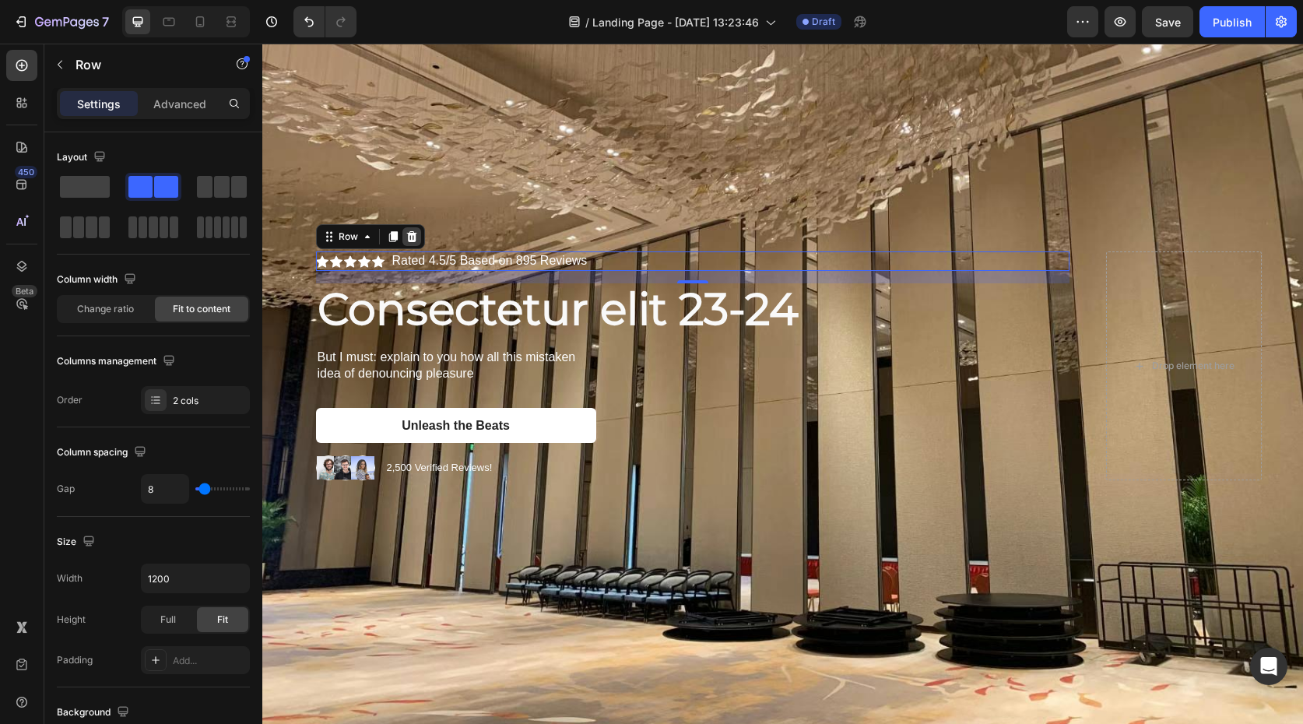
click at [407, 233] on icon at bounding box center [411, 236] width 10 height 11
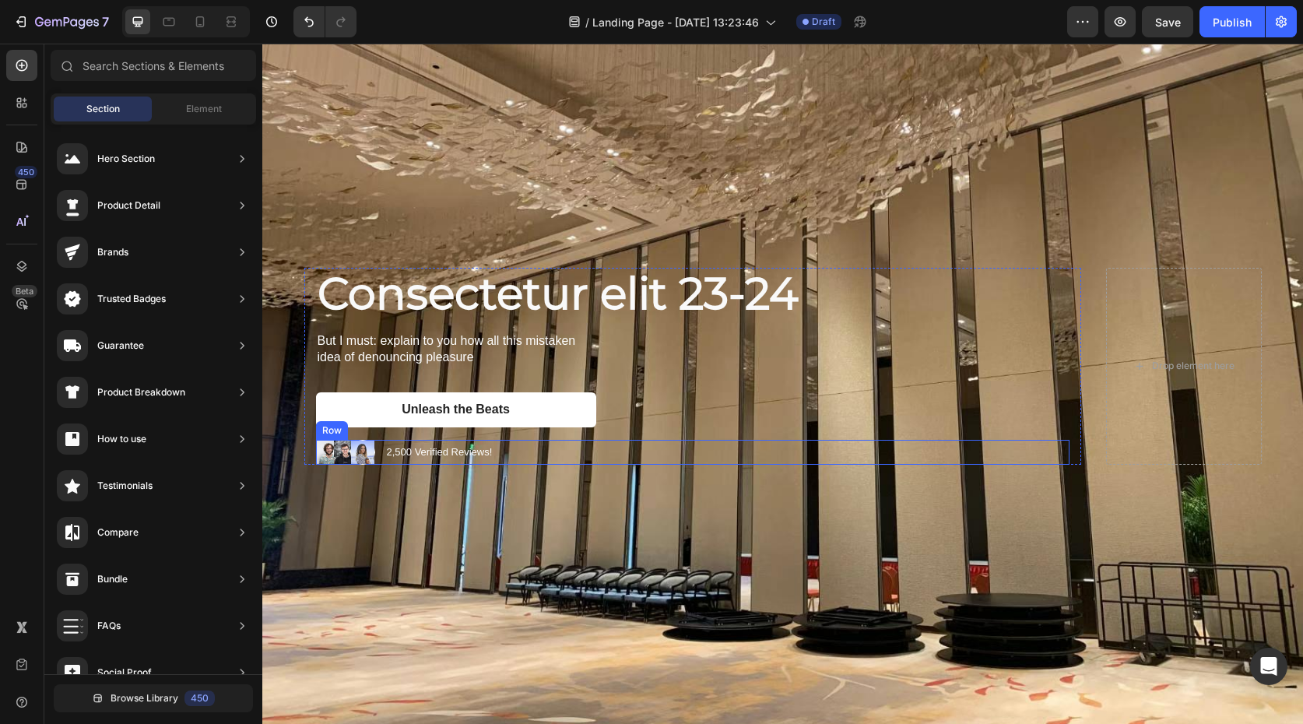
click at [543, 453] on div "Image Image Image Row 2,500 Verified Reviews! Text Block Row" at bounding box center [692, 452] width 753 height 25
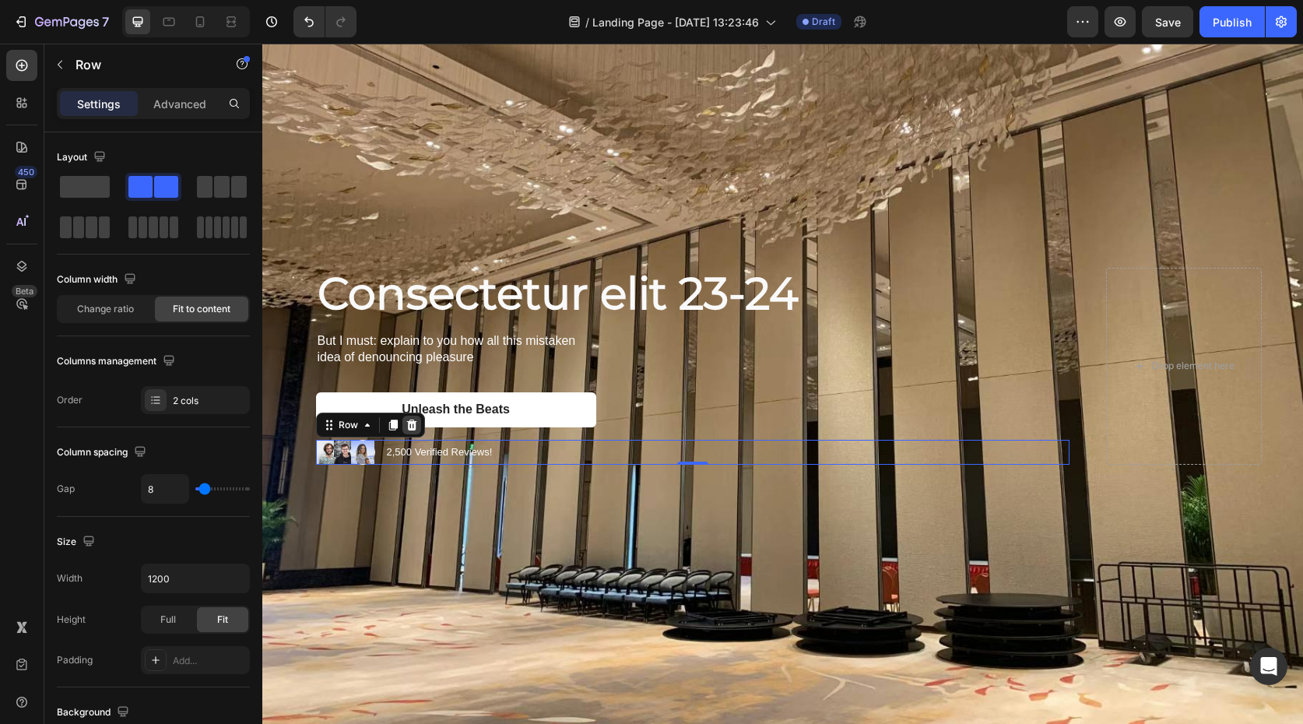
click at [410, 430] on icon at bounding box center [411, 425] width 12 height 12
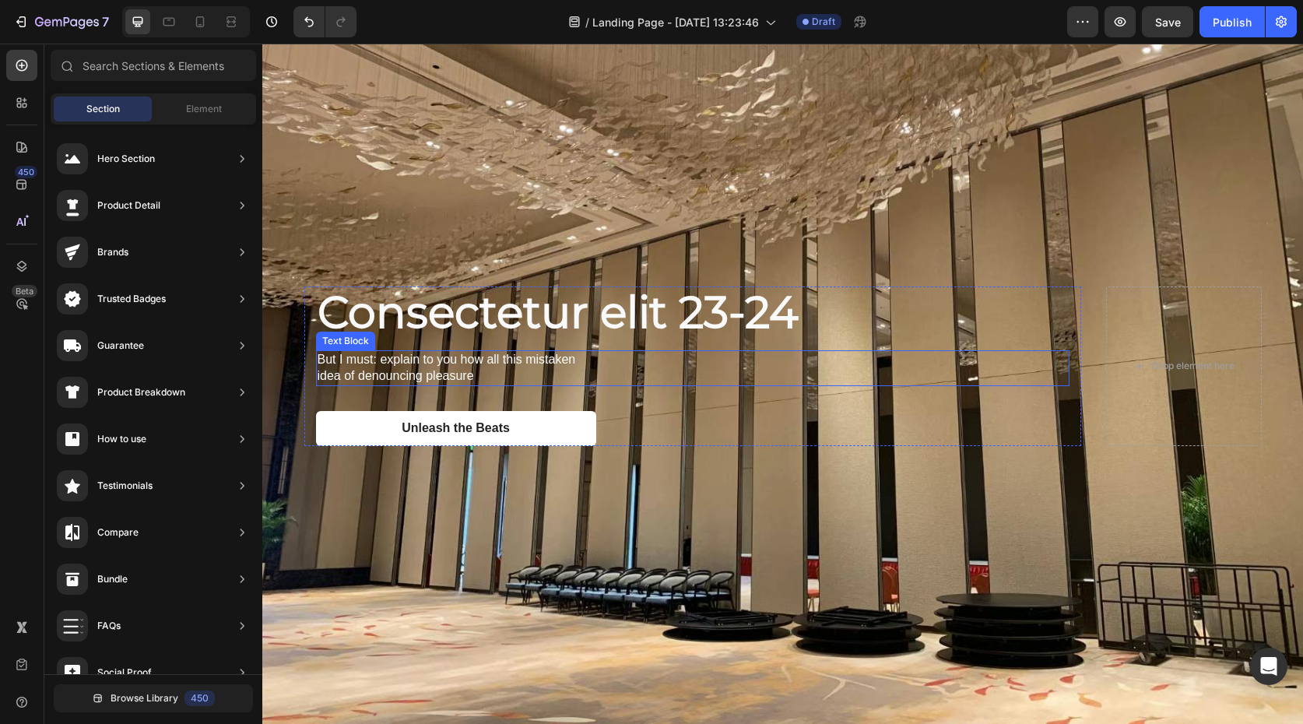
click at [358, 369] on p "But I must: explain to you how all this mistaken idea of denouncing pleasure" at bounding box center [456, 368] width 277 height 33
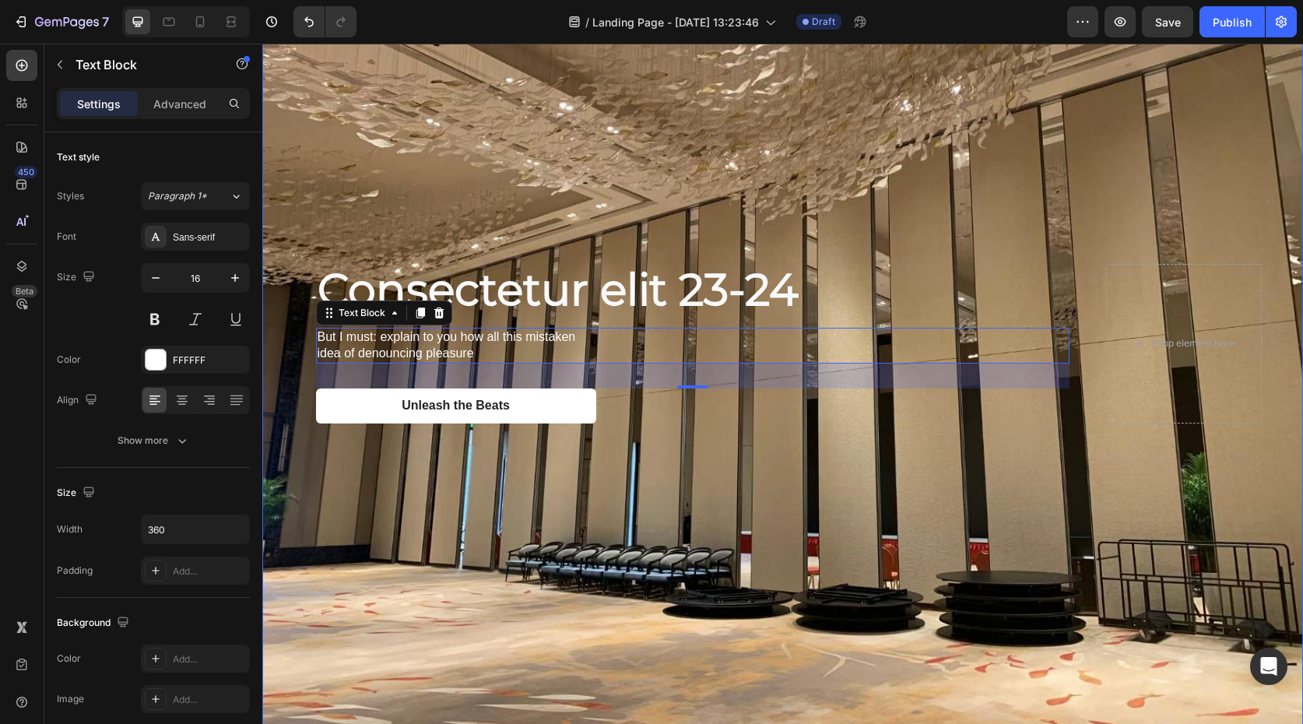
scroll to position [0, 0]
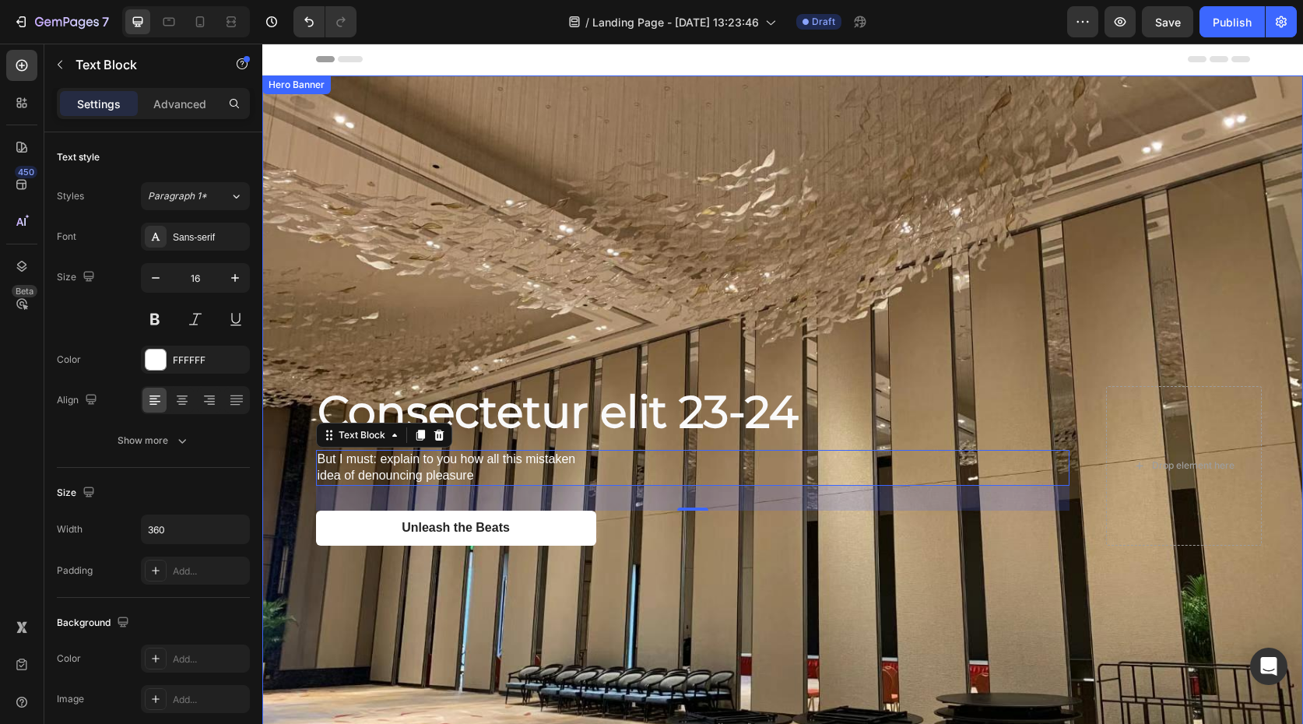
click at [707, 223] on div "Background Image" at bounding box center [782, 465] width 1041 height 781
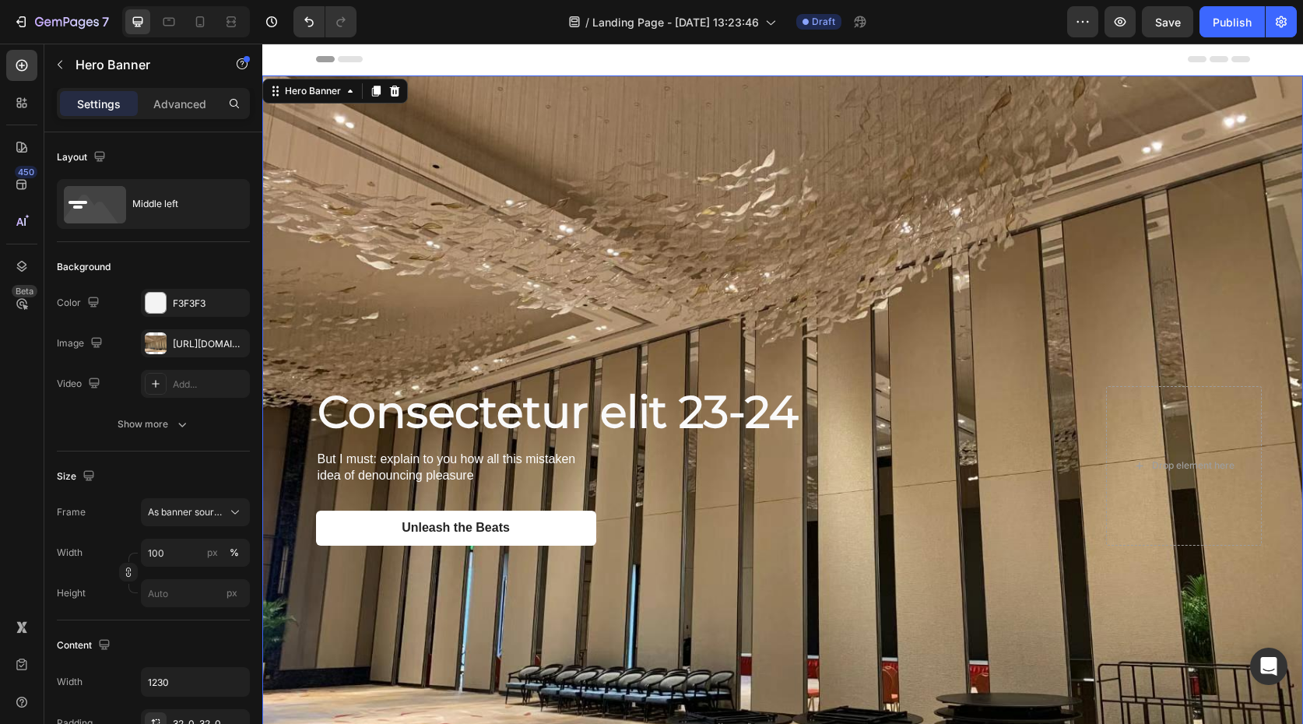
click at [809, 247] on div "Background Image" at bounding box center [782, 465] width 1041 height 781
click at [1122, 19] on icon "button" at bounding box center [1120, 22] width 16 height 16
click at [678, 271] on div "Background Image" at bounding box center [782, 465] width 1041 height 781
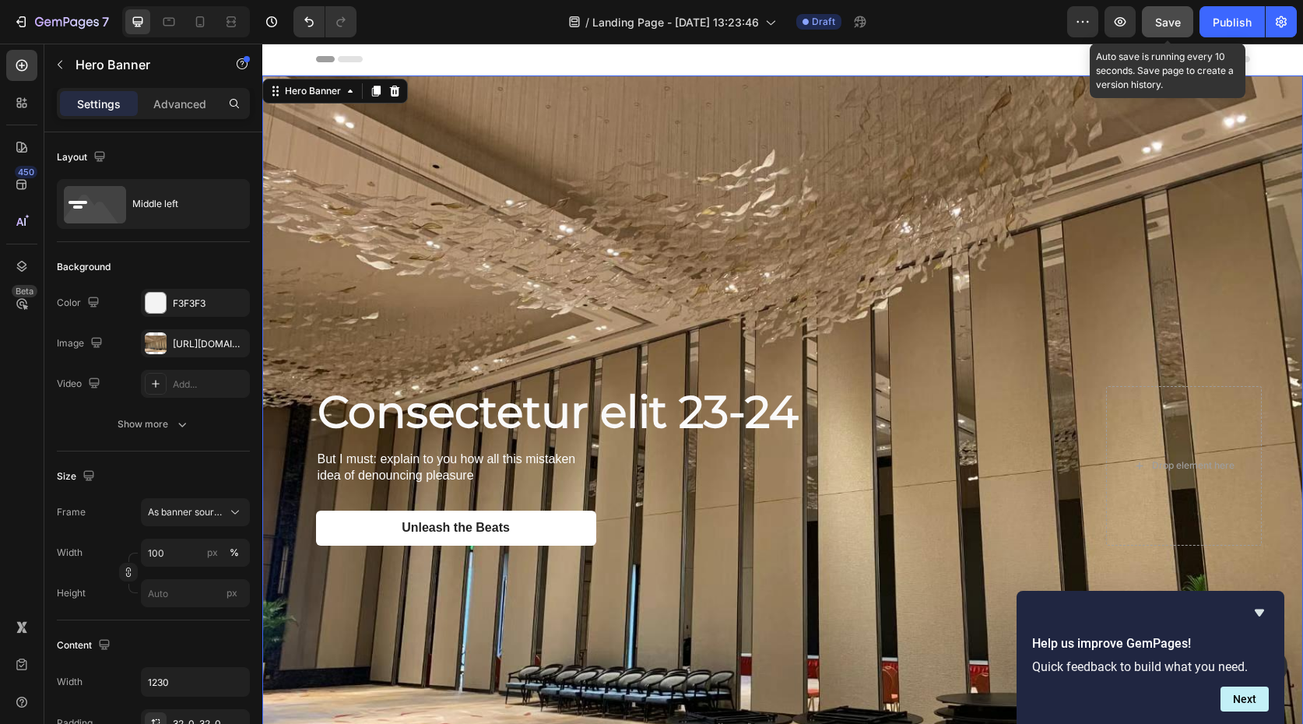
click at [1160, 16] on span "Save" at bounding box center [1168, 22] width 26 height 13
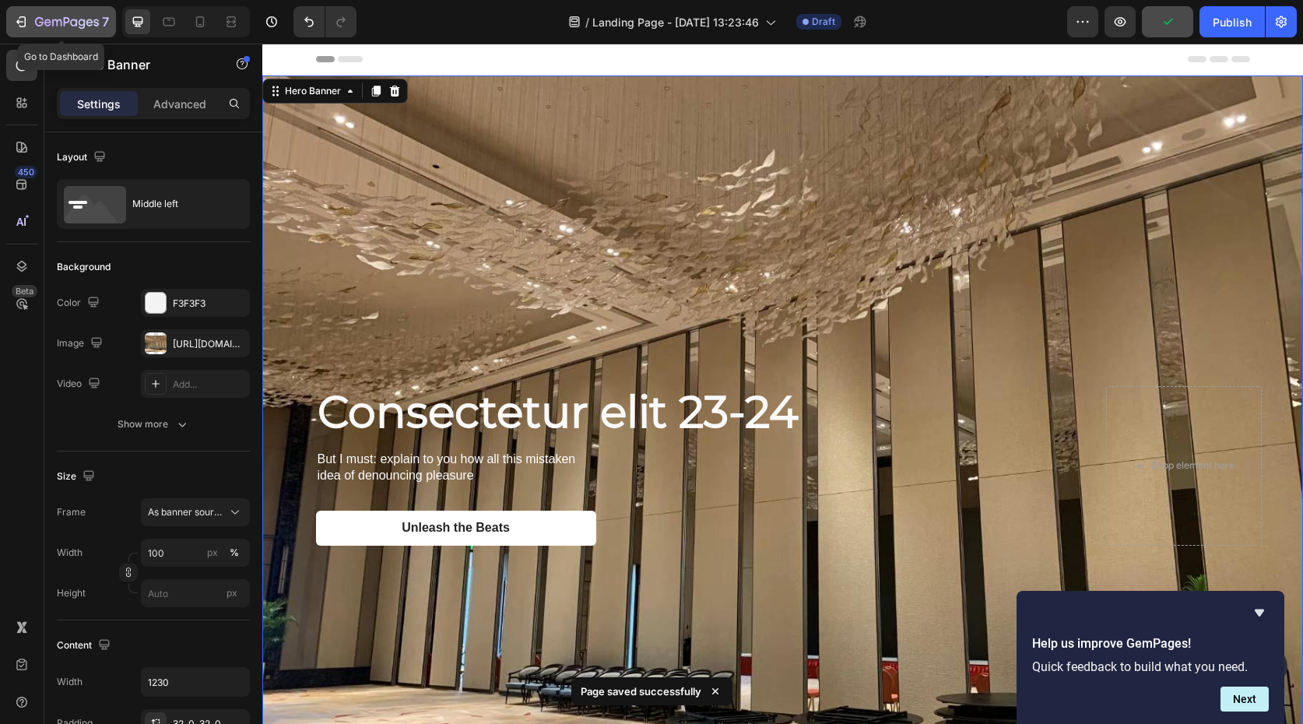
click at [16, 20] on icon "button" at bounding box center [21, 22] width 16 height 16
